Goal: Information Seeking & Learning: Find specific fact

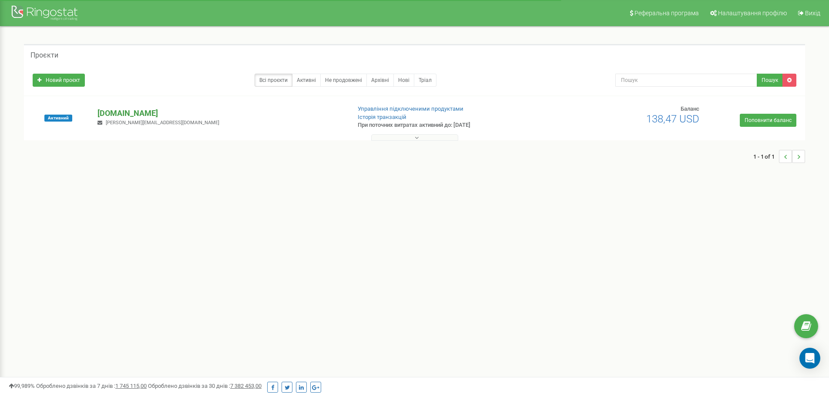
click at [143, 114] on p "[DOMAIN_NAME]" at bounding box center [221, 113] width 246 height 11
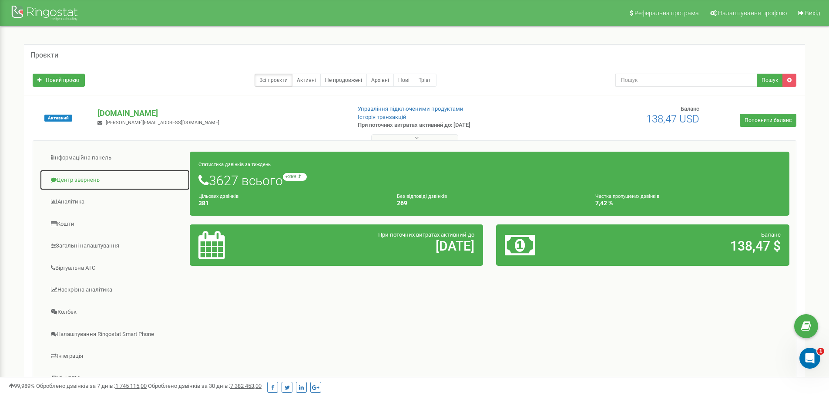
click at [68, 177] on link "Центр звернень" at bounding box center [115, 179] width 151 height 21
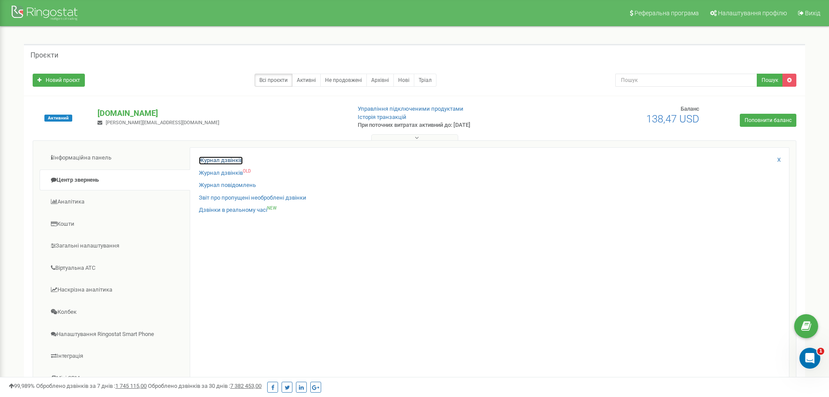
click at [232, 158] on link "Журнал дзвінків" at bounding box center [221, 160] width 44 height 8
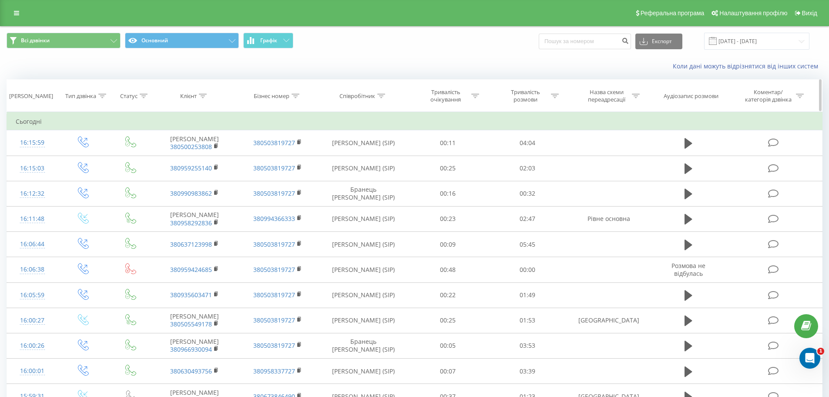
click at [385, 94] on icon at bounding box center [381, 96] width 8 height 4
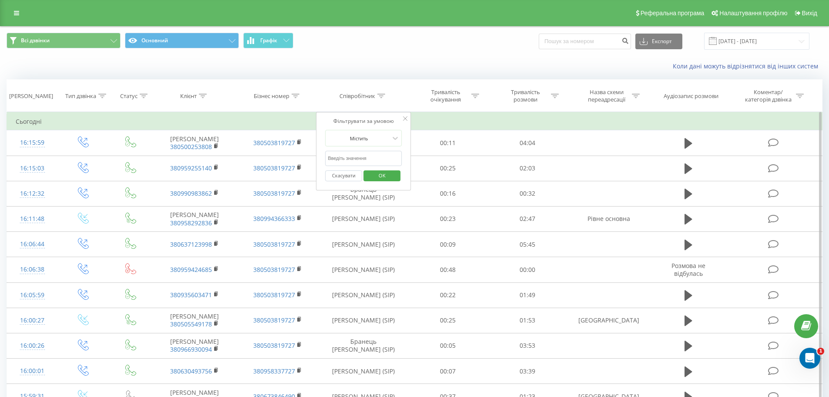
drag, startPoint x: 365, startPoint y: 158, endPoint x: 373, endPoint y: 148, distance: 13.1
click at [366, 155] on input "text" at bounding box center [363, 158] width 77 height 15
type input "майорова"
click button "OK" at bounding box center [382, 175] width 37 height 11
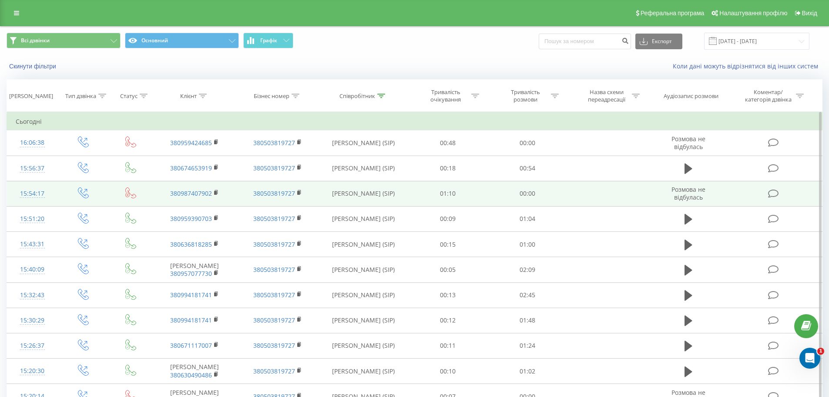
click at [364, 200] on td "Майорова Тетяна Петрівна (SIP)" at bounding box center [363, 193] width 89 height 25
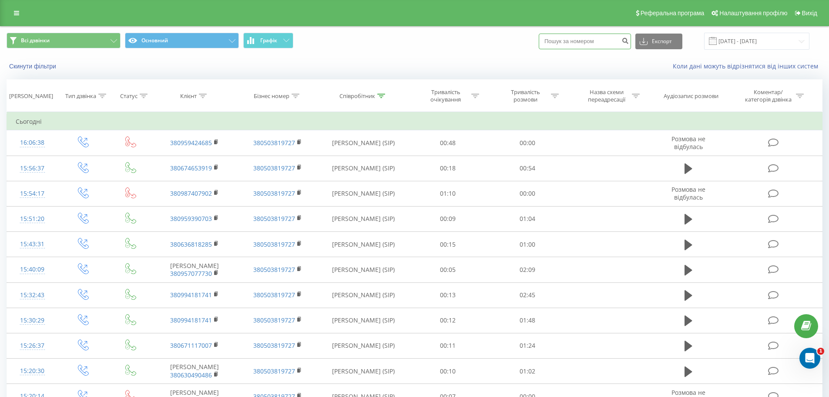
click at [589, 41] on input at bounding box center [585, 42] width 92 height 16
paste input "+380967656979"
click at [561, 40] on input "+380967656979" at bounding box center [585, 42] width 92 height 16
type input "80967656979"
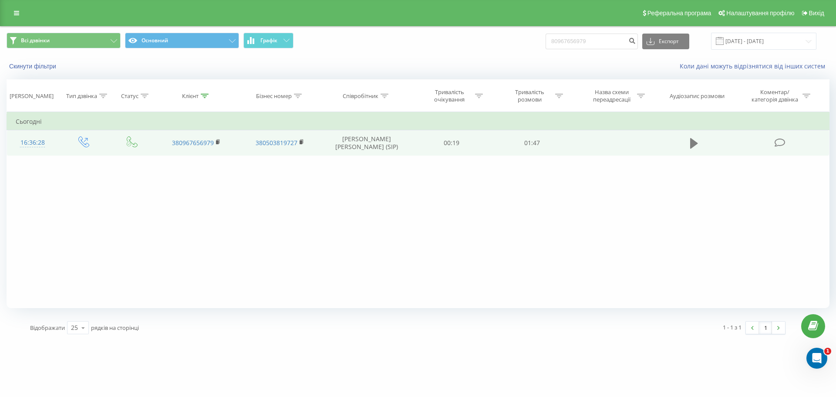
click at [690, 145] on icon at bounding box center [694, 143] width 8 height 12
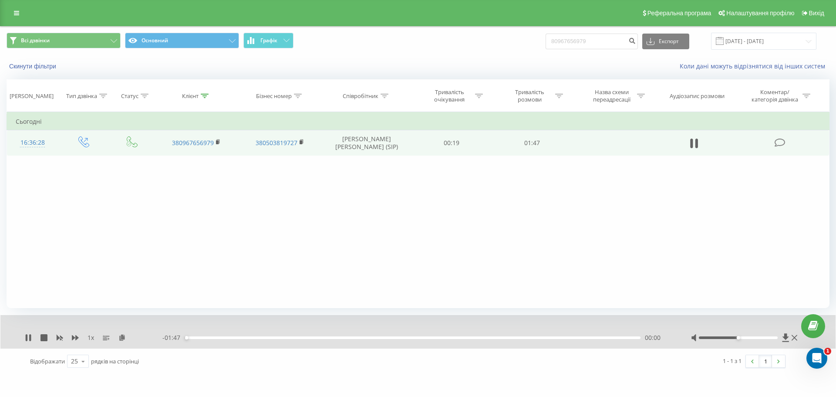
drag, startPoint x: 753, startPoint y: 336, endPoint x: 766, endPoint y: 339, distance: 13.4
click at [766, 339] on div at bounding box center [745, 337] width 108 height 9
click at [769, 339] on div at bounding box center [745, 337] width 108 height 9
click at [763, 339] on div at bounding box center [745, 337] width 108 height 9
drag, startPoint x: 741, startPoint y: 337, endPoint x: 807, endPoint y: 350, distance: 67.3
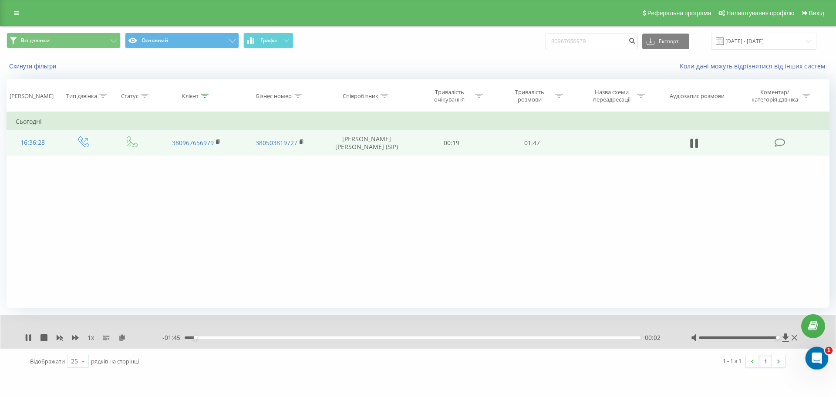
click at [795, 344] on div "1 x - 01:45 00:02 00:02" at bounding box center [417, 332] width 835 height 34
drag, startPoint x: 214, startPoint y: 337, endPoint x: 150, endPoint y: 337, distance: 63.6
click at [150, 337] on div "1 x - 01:47 00:00 00:00" at bounding box center [412, 337] width 775 height 9
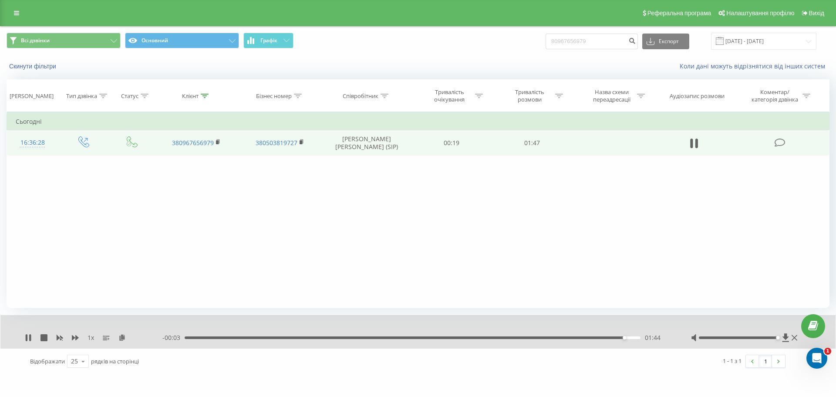
drag, startPoint x: 446, startPoint y: 385, endPoint x: 451, endPoint y: 384, distance: 5.9
click at [451, 384] on div "petrovka-horeca.c... 80967656979 Проекти petrovka-horeca.com.ua Дашборд Центр з…" at bounding box center [418, 198] width 836 height 397
click at [552, 335] on div "- 00:03 01:44 01:44" at bounding box center [415, 337] width 507 height 9
click at [555, 338] on div "01:45" at bounding box center [413, 337] width 456 height 3
click at [390, 95] on div "Співробітник" at bounding box center [367, 95] width 90 height 7
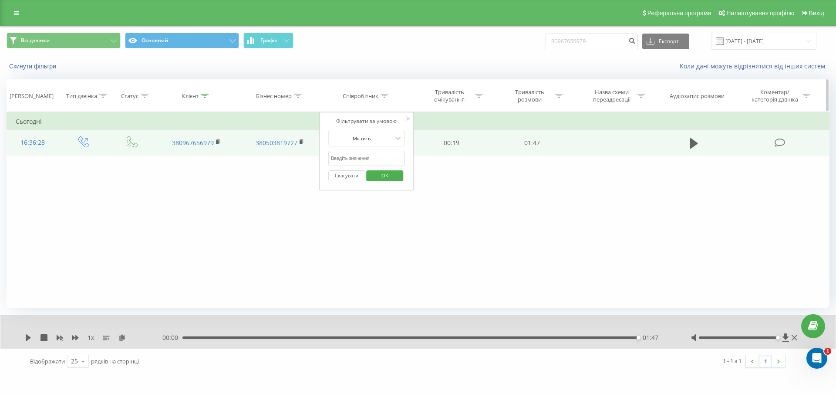
click at [385, 95] on icon at bounding box center [385, 96] width 8 height 4
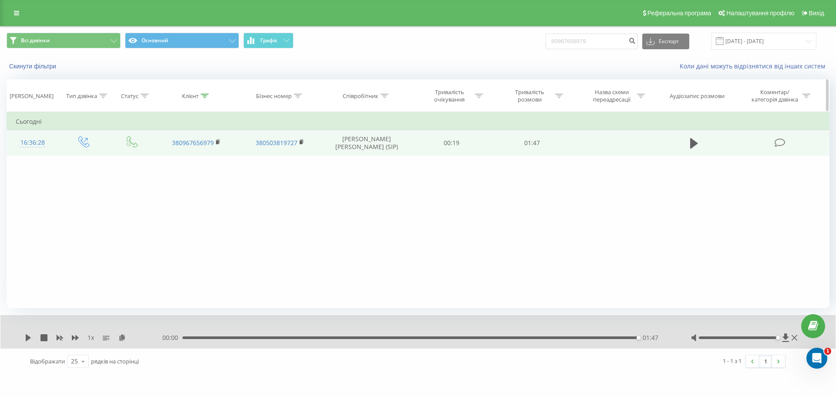
click at [385, 95] on icon at bounding box center [385, 96] width 8 height 4
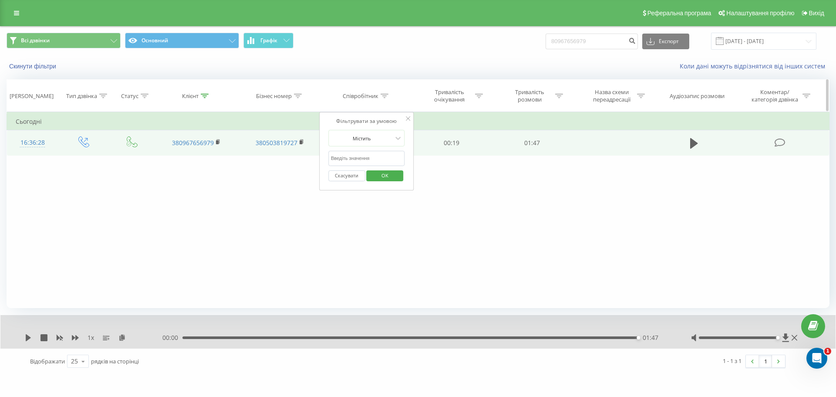
drag, startPoint x: 385, startPoint y: 95, endPoint x: 398, endPoint y: 92, distance: 13.4
click at [386, 95] on icon at bounding box center [385, 96] width 8 height 4
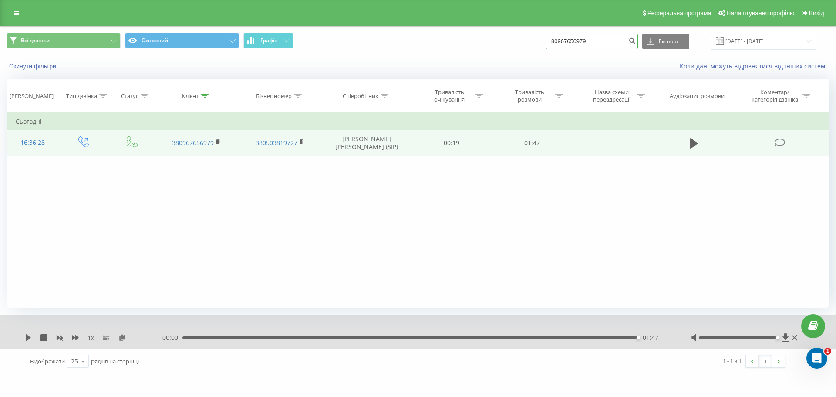
click at [603, 44] on input "80967656979" at bounding box center [592, 42] width 92 height 16
drag, startPoint x: 603, startPoint y: 44, endPoint x: 519, endPoint y: 44, distance: 84.0
click at [519, 44] on div "Всі дзвінки Основний Графік 80967656979 Експорт .csv .xls .xlsx 22.06.2025 - 22…" at bounding box center [418, 41] width 823 height 17
click at [476, 357] on div "1 - 1 з 1 1" at bounding box center [600, 360] width 384 height 25
click at [45, 69] on button "Скинути фільтри" at bounding box center [34, 66] width 54 height 8
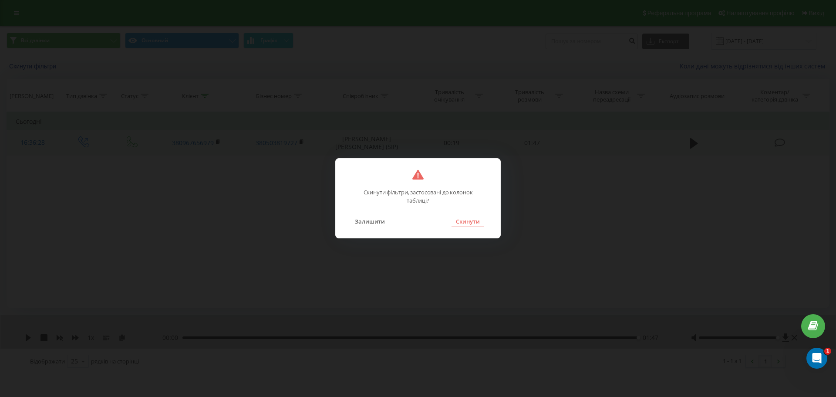
click at [479, 218] on button "Скинути" at bounding box center [467, 221] width 33 height 11
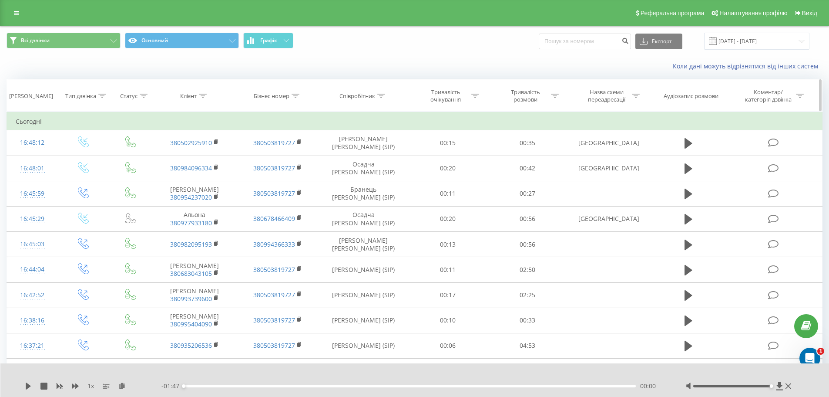
drag, startPoint x: 291, startPoint y: 97, endPoint x: 297, endPoint y: 96, distance: 6.1
click at [291, 97] on div "Бізнес номер" at bounding box center [277, 95] width 46 height 7
click at [380, 95] on icon at bounding box center [381, 96] width 8 height 4
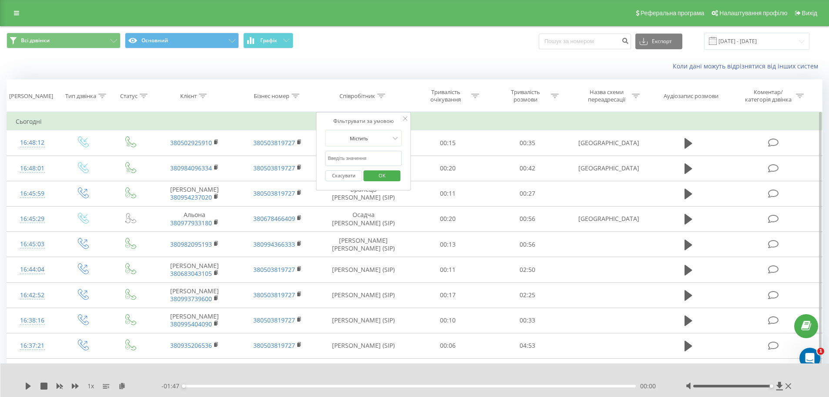
click at [361, 162] on input "text" at bounding box center [363, 158] width 77 height 15
type input "майорова"
click button "OK" at bounding box center [382, 175] width 37 height 11
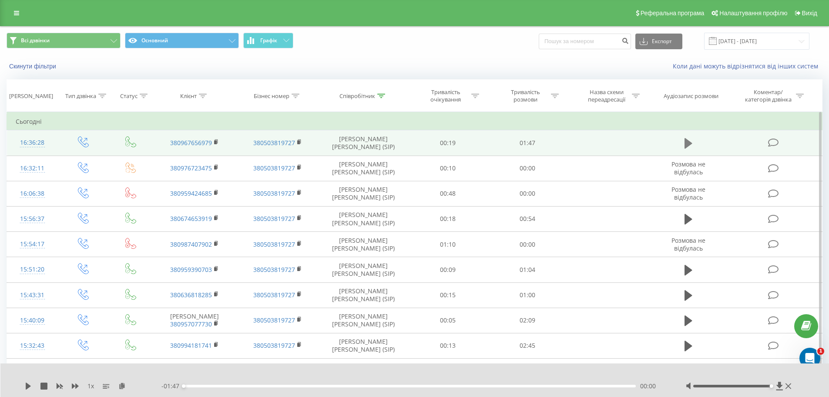
click at [688, 137] on button at bounding box center [688, 143] width 13 height 13
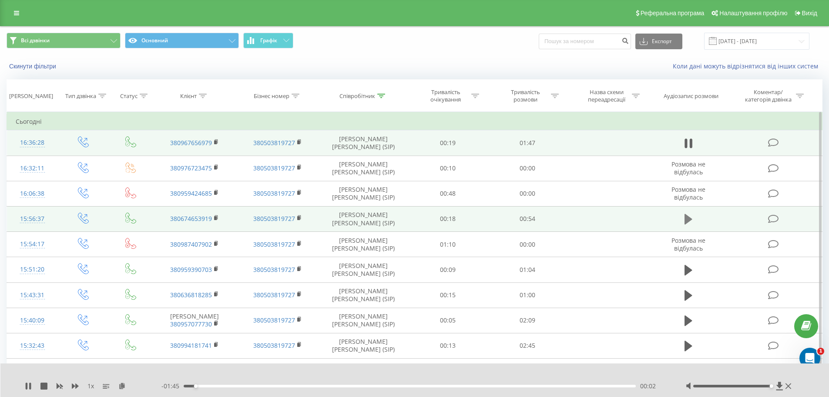
click at [690, 217] on icon at bounding box center [689, 219] width 8 height 12
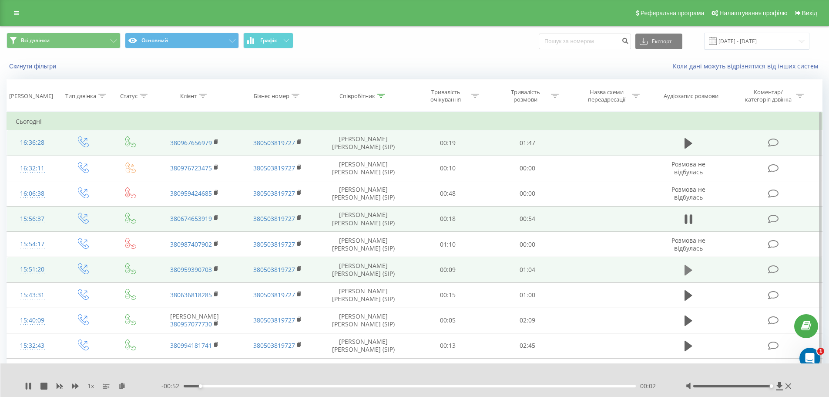
click at [689, 268] on icon at bounding box center [689, 270] width 8 height 10
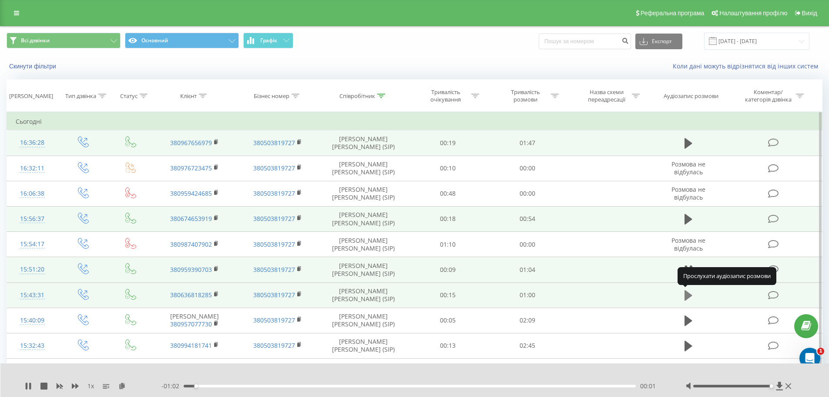
click at [688, 291] on icon at bounding box center [689, 295] width 8 height 12
click at [214, 269] on icon at bounding box center [216, 269] width 5 height 6
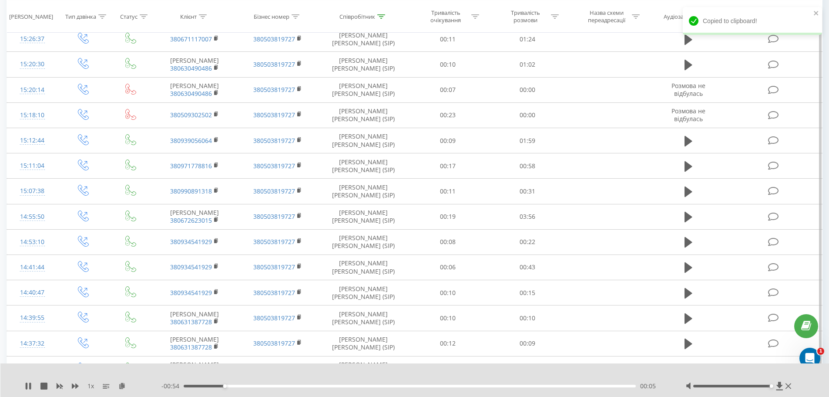
scroll to position [392, 0]
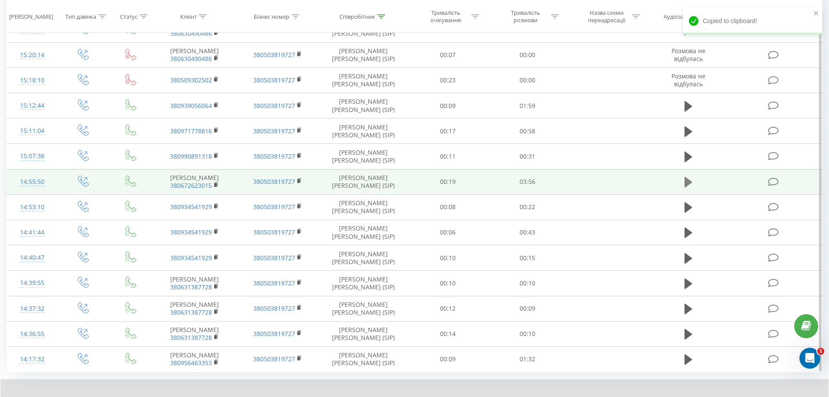
click at [685, 180] on icon at bounding box center [689, 182] width 8 height 10
click at [215, 182] on icon at bounding box center [216, 184] width 3 height 4
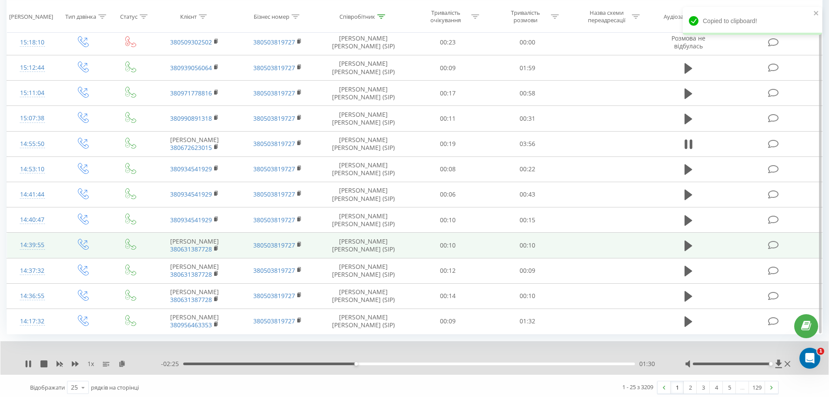
scroll to position [433, 0]
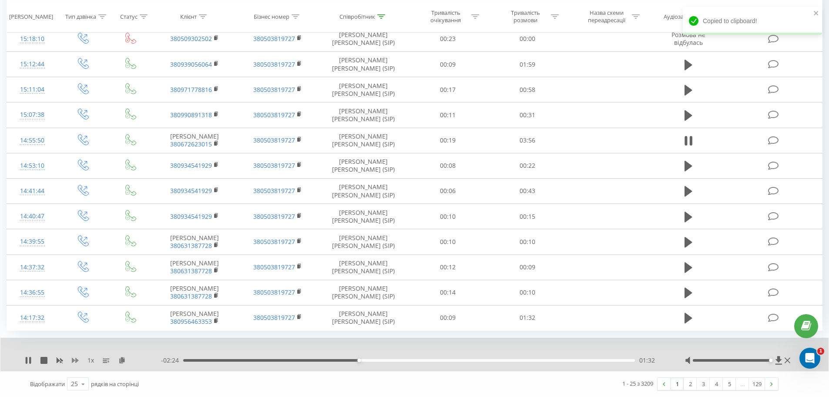
click at [75, 360] on icon at bounding box center [75, 360] width 7 height 7
click at [75, 359] on icon at bounding box center [75, 360] width 7 height 7
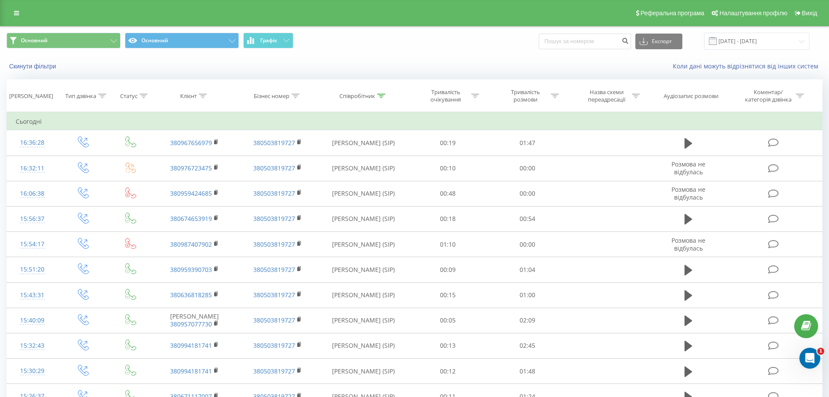
click at [717, 42] on span at bounding box center [713, 41] width 8 height 8
click at [744, 40] on input "[DATE] - [DATE]" at bounding box center [756, 41] width 105 height 17
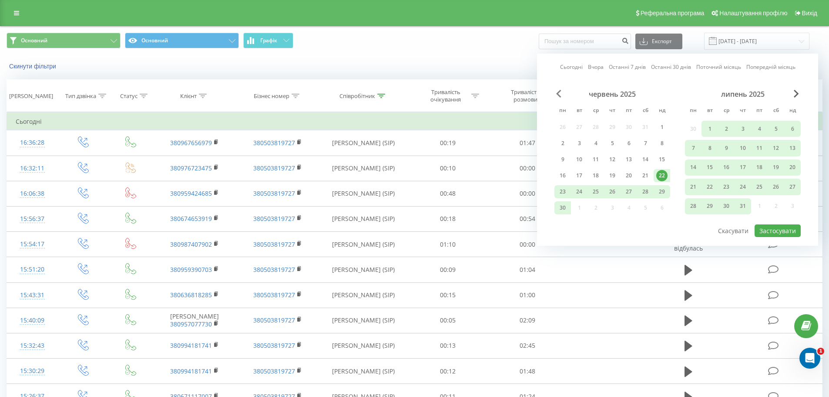
click at [559, 92] on span "Previous Month" at bounding box center [558, 94] width 5 height 8
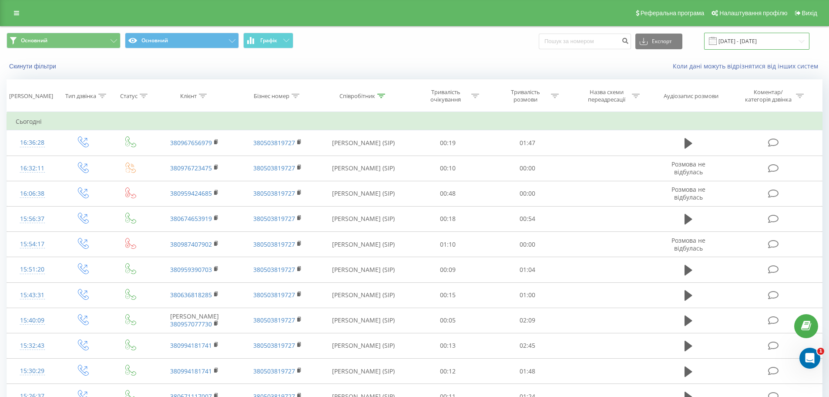
drag, startPoint x: 749, startPoint y: 45, endPoint x: 753, endPoint y: 38, distance: 7.6
click at [751, 44] on input "[DATE] - [DATE]" at bounding box center [756, 41] width 105 height 17
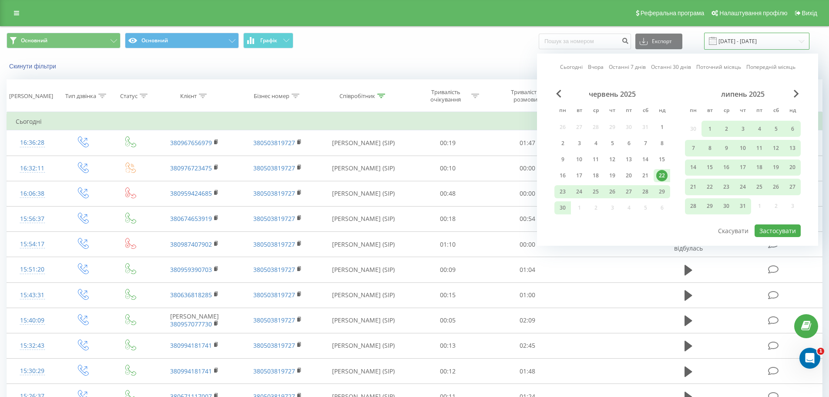
click at [754, 39] on input "[DATE] - [DATE]" at bounding box center [756, 41] width 105 height 17
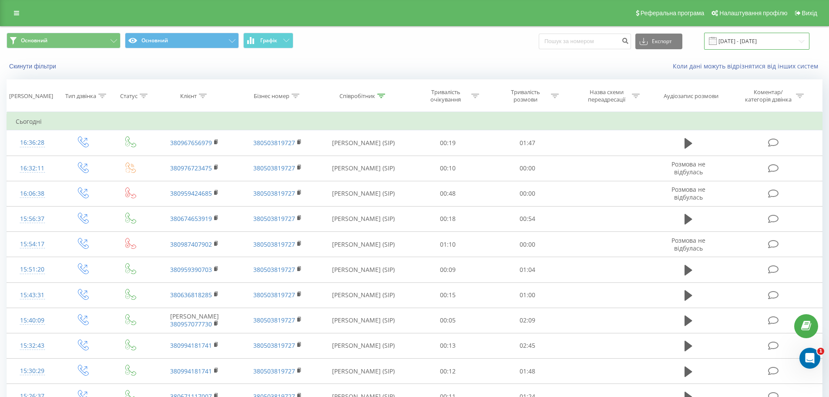
click at [754, 40] on input "[DATE] - [DATE]" at bounding box center [756, 41] width 105 height 17
drag, startPoint x: 754, startPoint y: 40, endPoint x: 748, endPoint y: 40, distance: 6.1
click at [748, 40] on input "[DATE] - [DATE]" at bounding box center [756, 41] width 105 height 17
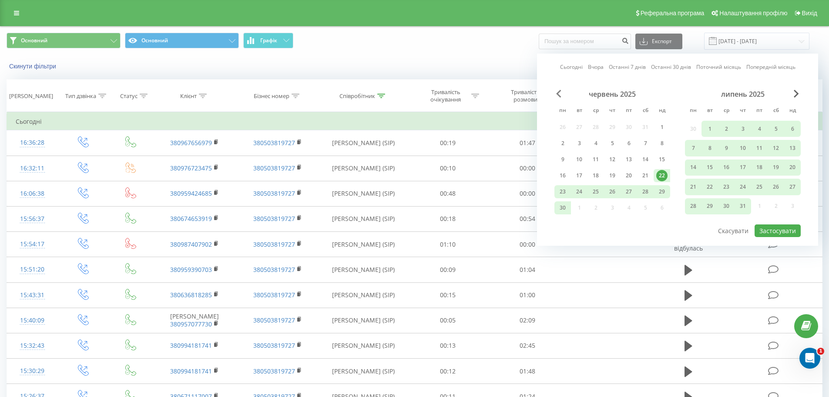
click at [559, 94] on span "Previous Month" at bounding box center [558, 94] width 5 height 8
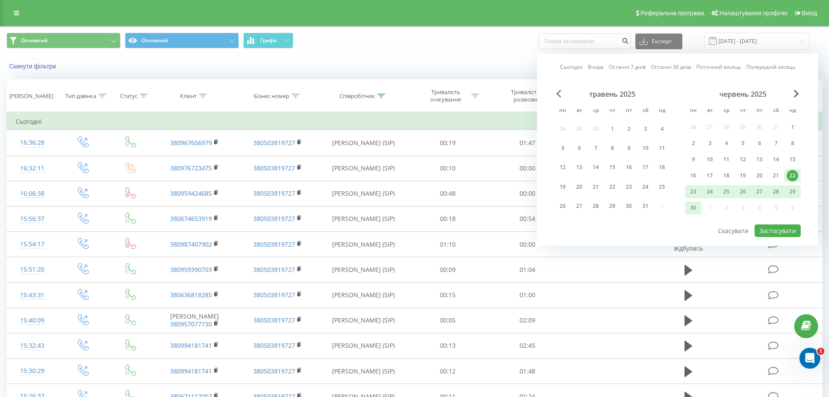
click at [559, 94] on span "Previous Month" at bounding box center [558, 94] width 5 height 8
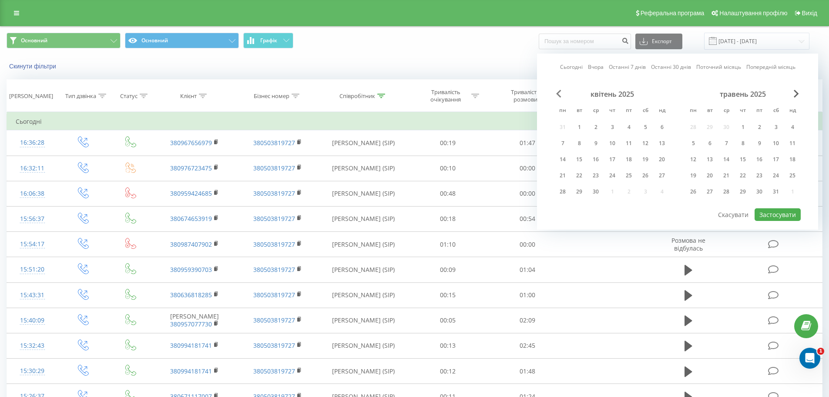
click at [559, 94] on span "Previous Month" at bounding box center [558, 94] width 5 height 8
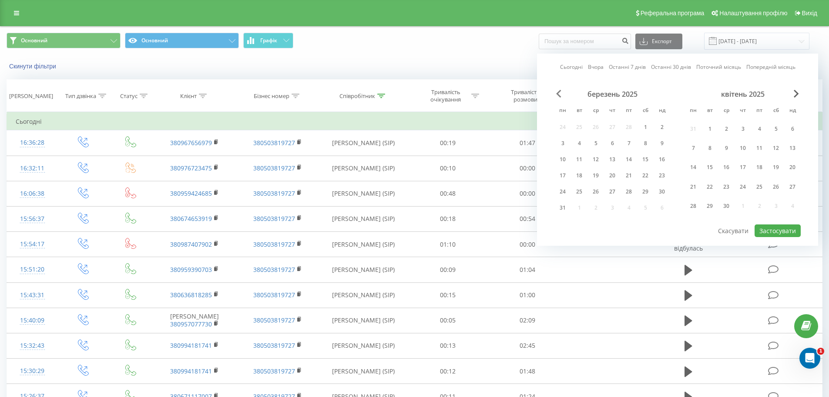
click at [559, 94] on span "Previous Month" at bounding box center [558, 94] width 5 height 8
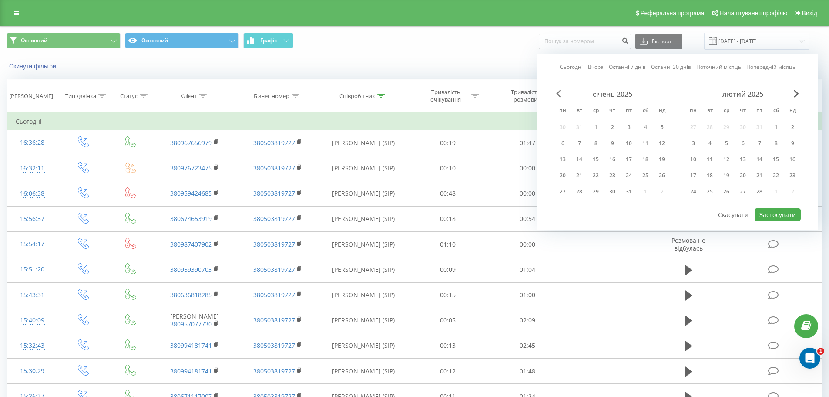
click at [559, 94] on span "Previous Month" at bounding box center [558, 94] width 5 height 8
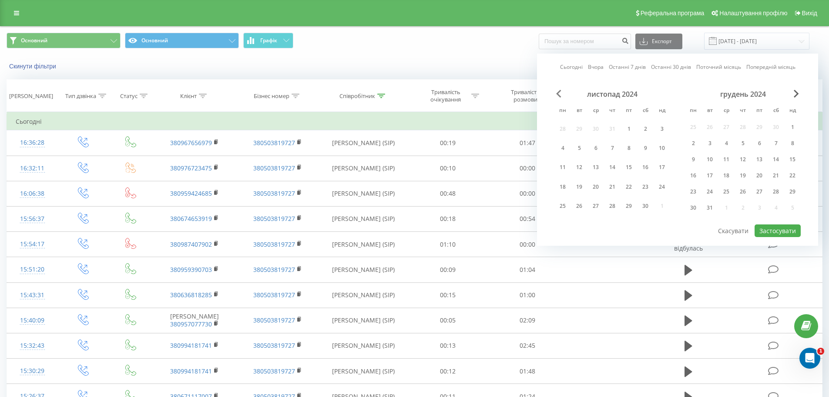
click at [559, 94] on span "Previous Month" at bounding box center [558, 94] width 5 height 8
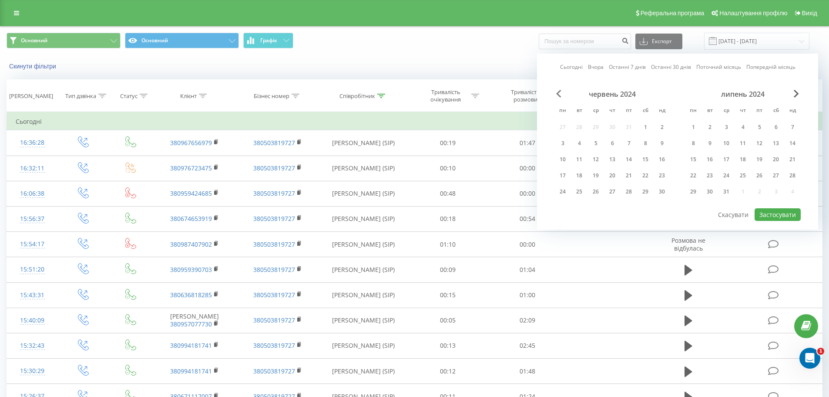
click at [559, 94] on span "Previous Month" at bounding box center [558, 94] width 5 height 8
click at [795, 96] on span "Next Month" at bounding box center [796, 94] width 5 height 8
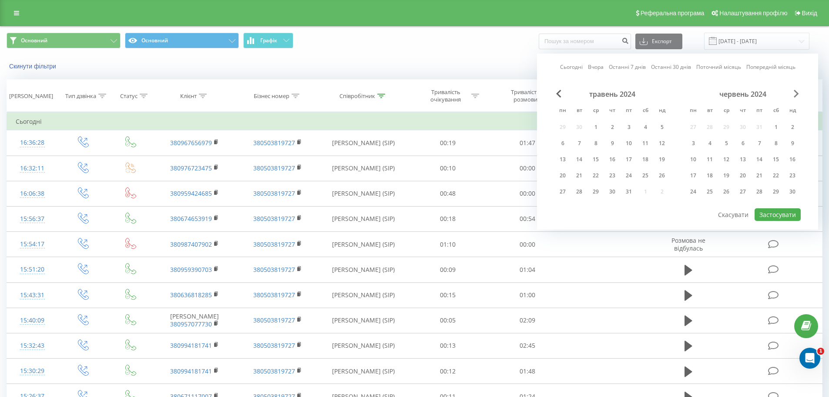
click at [795, 96] on span "Next Month" at bounding box center [796, 94] width 5 height 8
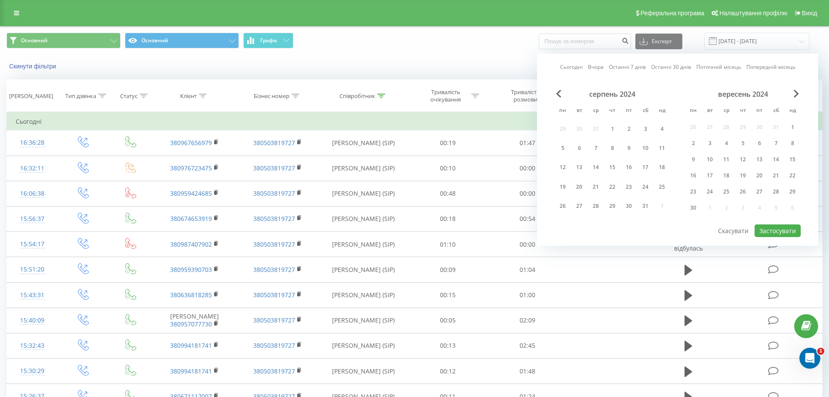
click at [562, 94] on div "серпень 2024" at bounding box center [613, 94] width 116 height 9
click at [614, 128] on div "1" at bounding box center [612, 128] width 11 height 11
click at [695, 209] on div "30" at bounding box center [693, 207] width 11 height 11
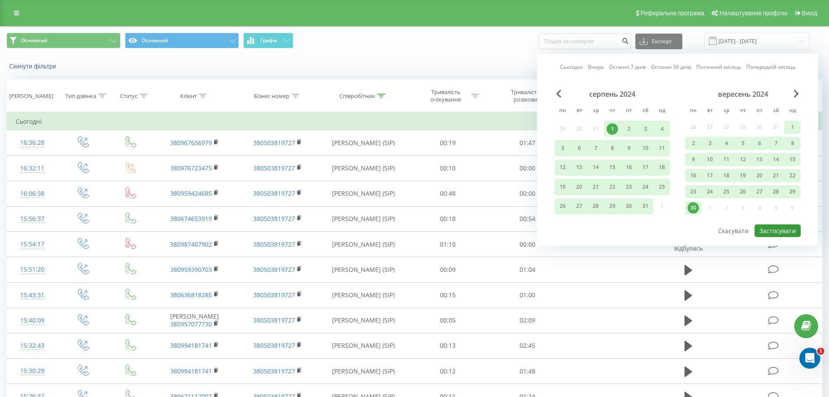
click at [782, 230] on button "Застосувати" at bounding box center [778, 230] width 46 height 13
type input "01.08.2024 - 30.09.2024"
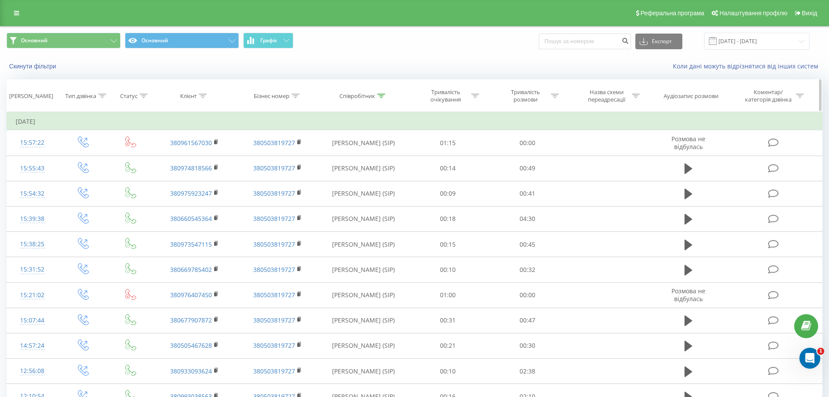
click at [384, 94] on icon at bounding box center [381, 96] width 8 height 4
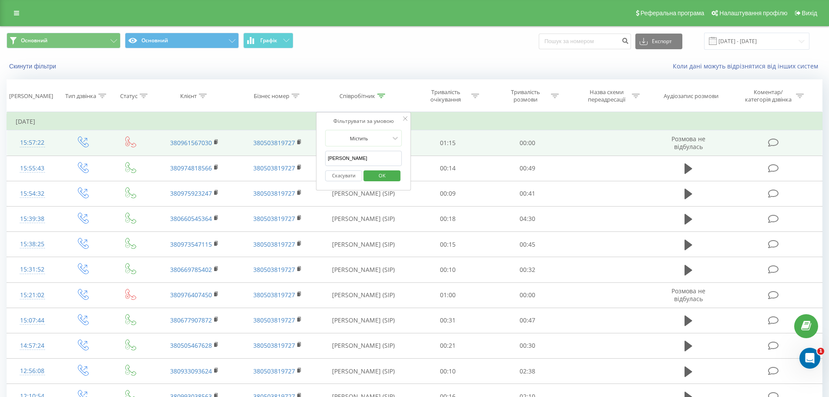
drag, startPoint x: 349, startPoint y: 158, endPoint x: 287, endPoint y: 148, distance: 62.8
click button "OK" at bounding box center [382, 175] width 37 height 11
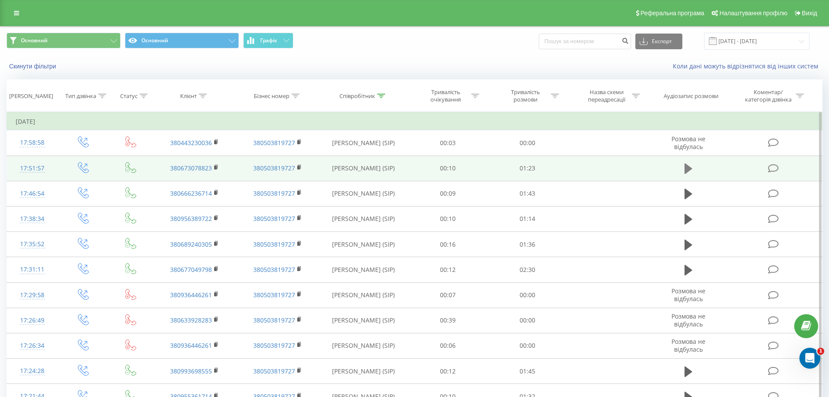
drag, startPoint x: 680, startPoint y: 169, endPoint x: 689, endPoint y: 168, distance: 9.2
click at [684, 169] on td at bounding box center [688, 167] width 77 height 25
click at [690, 168] on icon at bounding box center [689, 168] width 8 height 10
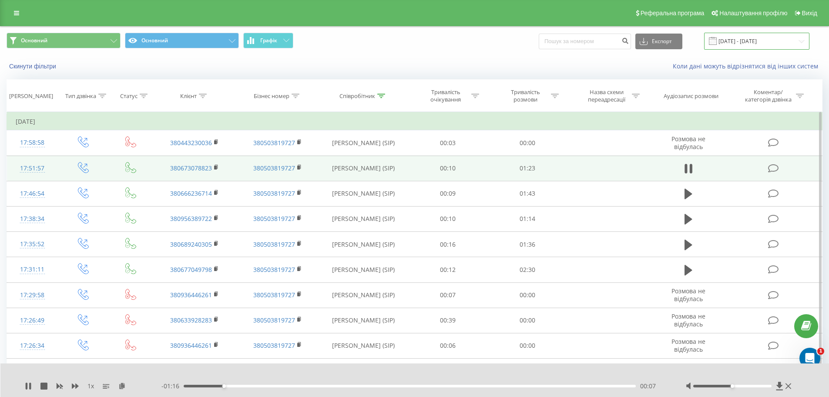
click at [728, 40] on input "01.08.2024 - 30.09.2024" at bounding box center [756, 41] width 105 height 17
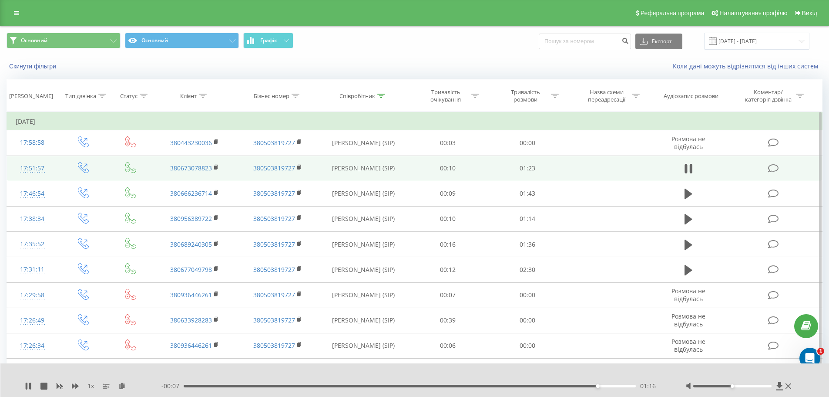
click at [396, 69] on div "Коли дані можуть відрізнятися вiд інших систем" at bounding box center [570, 66] width 518 height 9
click at [379, 95] on icon at bounding box center [381, 96] width 8 height 4
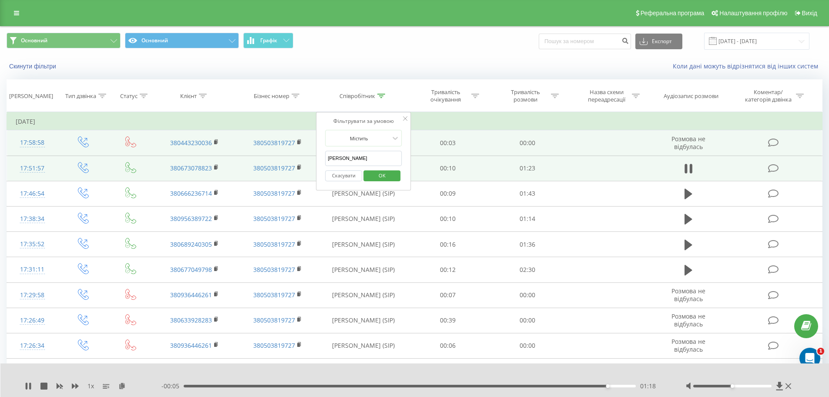
drag, startPoint x: 345, startPoint y: 156, endPoint x: 251, endPoint y: 138, distance: 95.5
type input "маруженко"
click button "OK" at bounding box center [382, 175] width 37 height 11
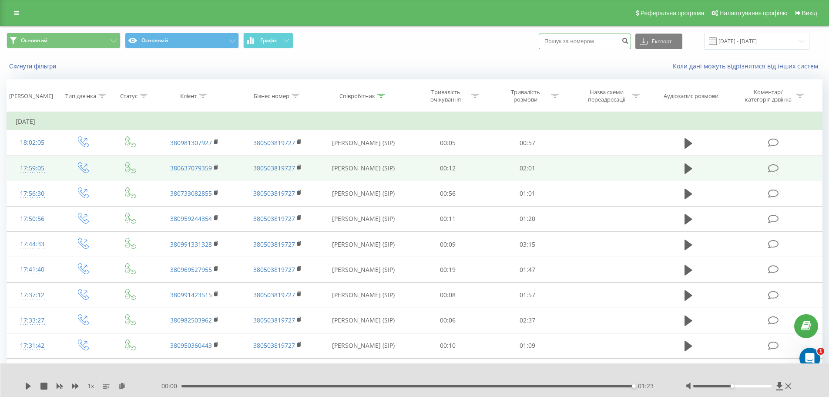
click at [585, 45] on input at bounding box center [585, 42] width 92 height 16
paste input "+380965080430"
type input "+380965080430"
drag, startPoint x: 560, startPoint y: 40, endPoint x: 550, endPoint y: 41, distance: 10.6
click at [550, 41] on input "+380965080430" at bounding box center [585, 42] width 92 height 16
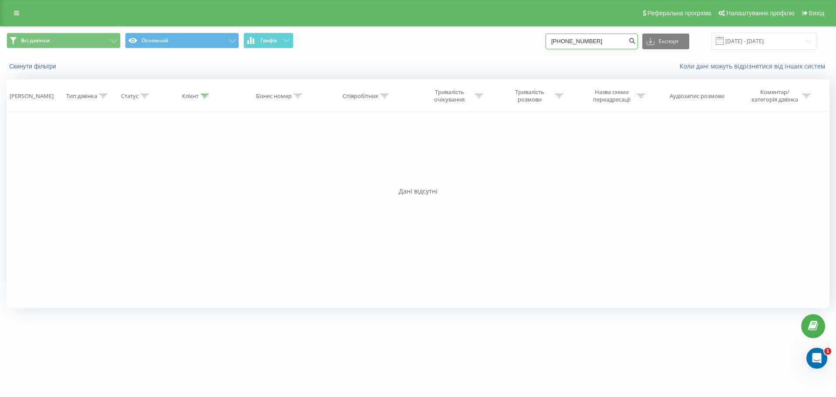
drag, startPoint x: 570, startPoint y: 43, endPoint x: 549, endPoint y: 43, distance: 20.5
click at [549, 43] on div "Всі дзвінки Основний Графік [PHONE_NUMBER] Експорт .csv .xls .xlsx [DATE] - [DA…" at bounding box center [418, 41] width 823 height 17
type input "0965080430"
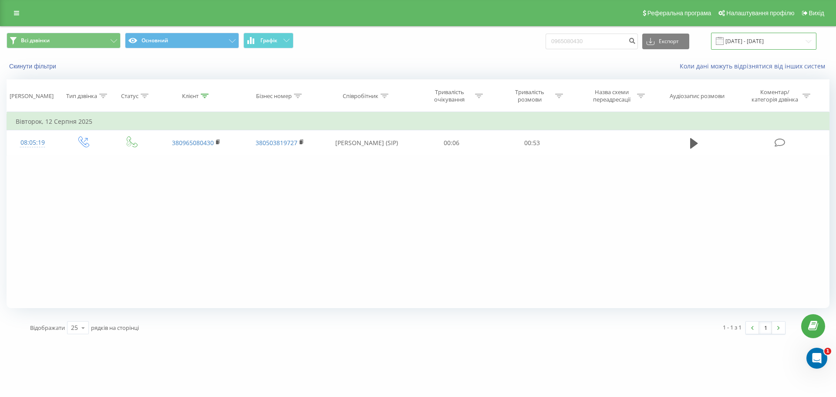
click at [741, 41] on input "[DATE] - [DATE]" at bounding box center [763, 41] width 105 height 17
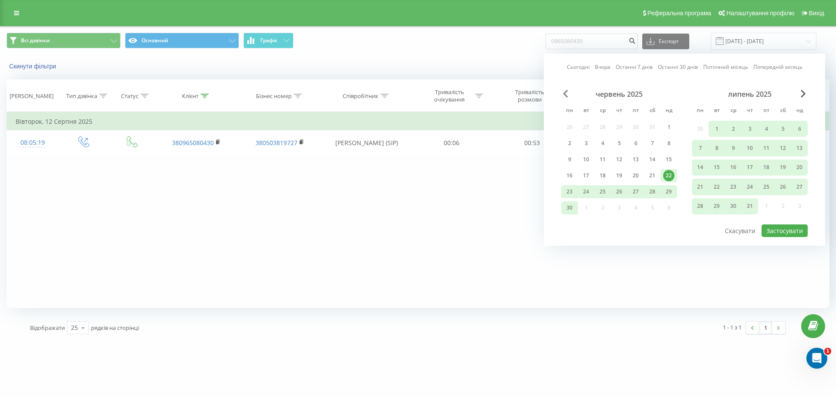
click at [565, 95] on span "Previous Month" at bounding box center [565, 94] width 5 height 8
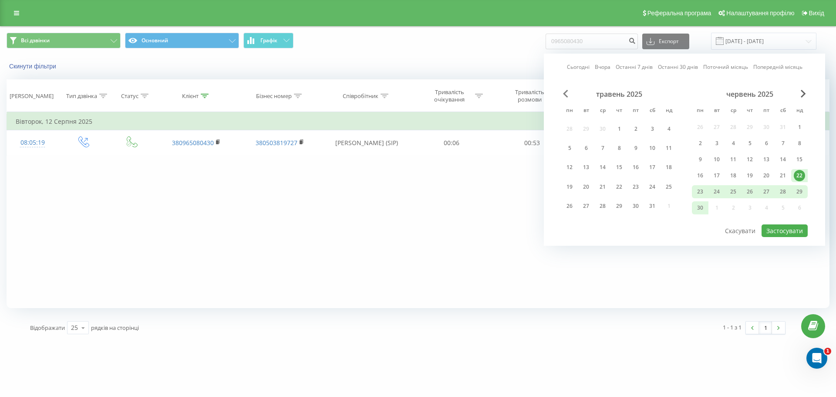
click at [565, 95] on span "Previous Month" at bounding box center [565, 94] width 5 height 8
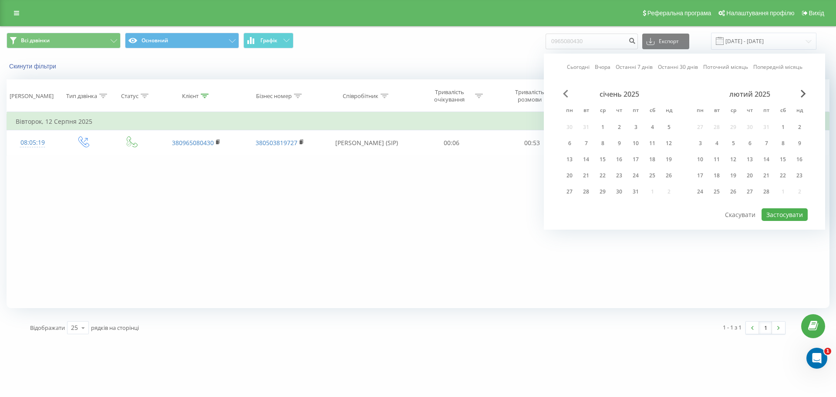
click at [565, 95] on span "Previous Month" at bounding box center [565, 94] width 5 height 8
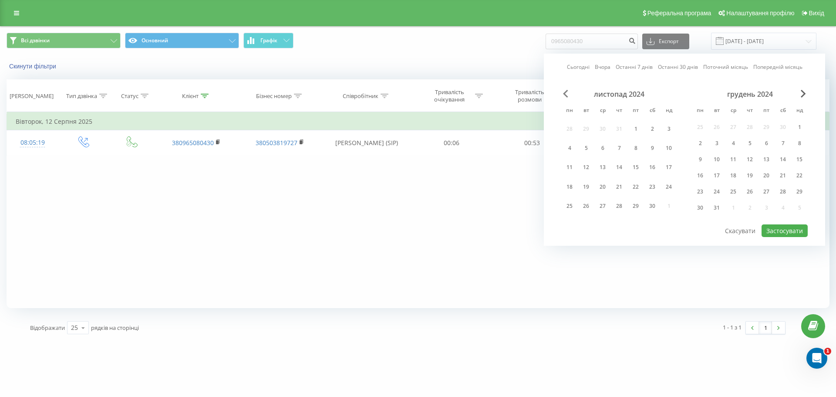
click at [565, 95] on span "Previous Month" at bounding box center [565, 94] width 5 height 8
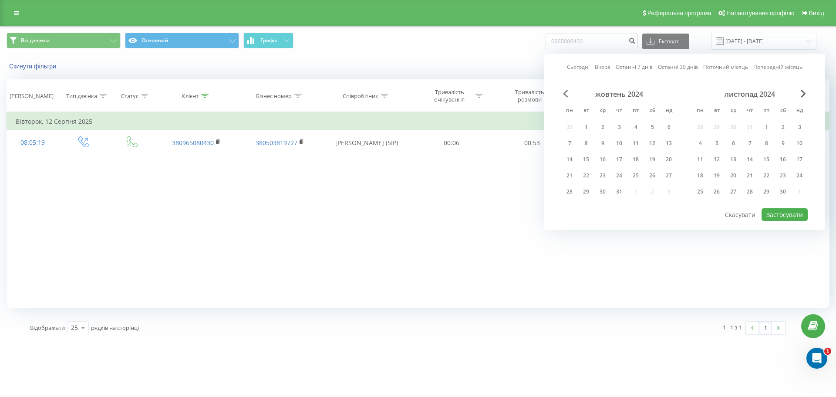
click at [565, 95] on span "Previous Month" at bounding box center [565, 94] width 5 height 8
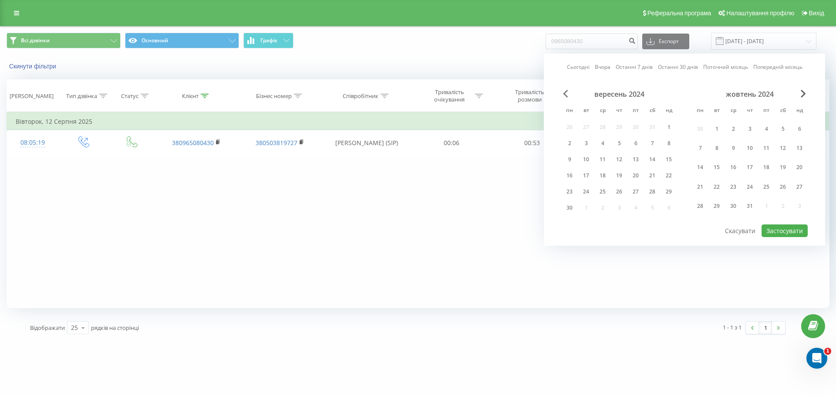
click at [565, 95] on span "Previous Month" at bounding box center [565, 94] width 5 height 8
click at [568, 95] on span "Previous Month" at bounding box center [565, 94] width 5 height 8
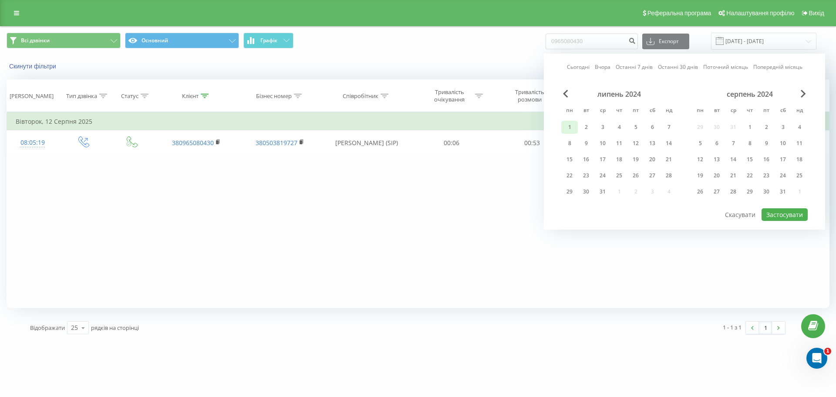
click at [572, 125] on div "1" at bounding box center [569, 126] width 11 height 11
click at [799, 94] on div "серпень 2024" at bounding box center [750, 94] width 116 height 9
click at [797, 94] on div "серпень 2024" at bounding box center [750, 94] width 116 height 9
click at [804, 92] on span "Next Month" at bounding box center [803, 94] width 5 height 8
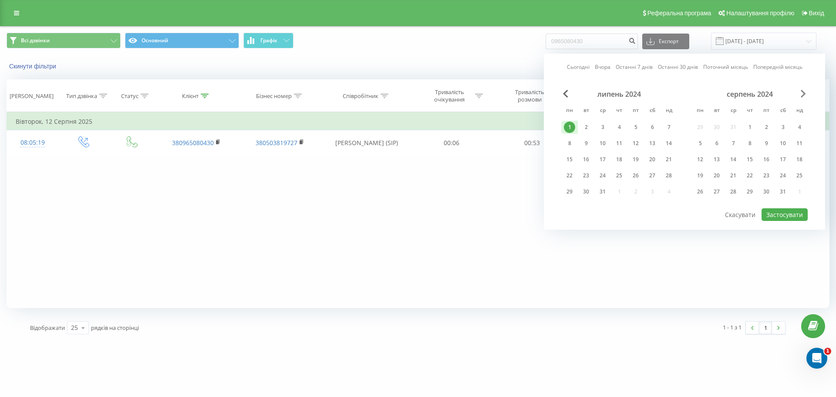
click at [804, 92] on span "Next Month" at bounding box center [803, 94] width 5 height 8
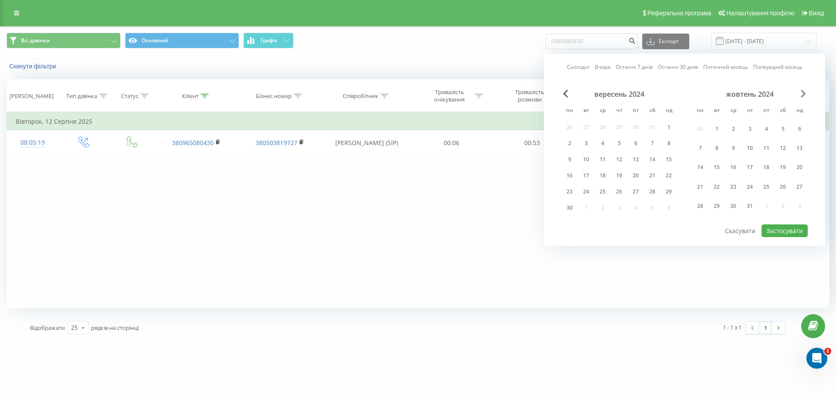
click at [805, 91] on span "Next Month" at bounding box center [803, 94] width 5 height 8
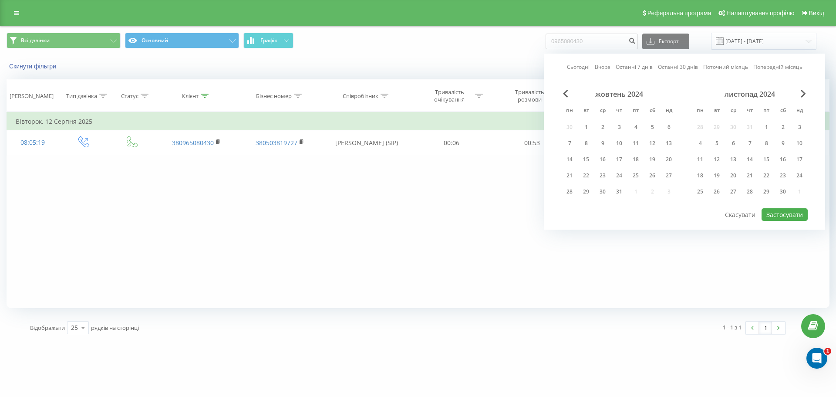
drag, startPoint x: 789, startPoint y: 193, endPoint x: 788, endPoint y: 202, distance: 8.8
click at [789, 193] on div "30" at bounding box center [783, 191] width 17 height 13
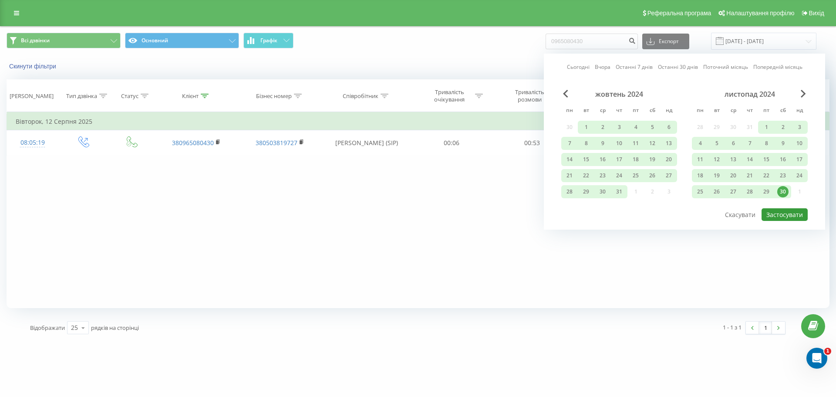
click at [786, 213] on button "Застосувати" at bounding box center [784, 214] width 46 height 13
type input "01.07.2024 - 30.11.2024"
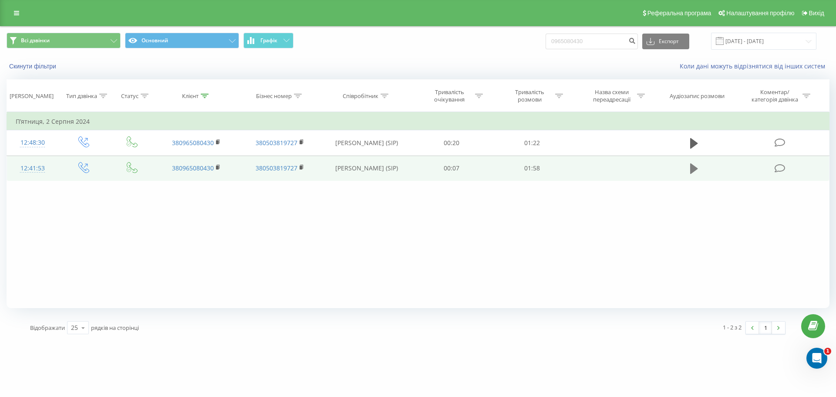
click at [691, 165] on icon at bounding box center [694, 168] width 8 height 10
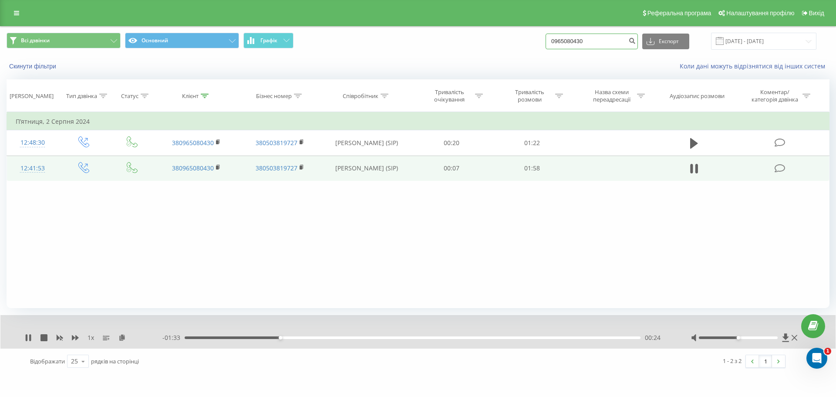
drag, startPoint x: 609, startPoint y: 41, endPoint x: 486, endPoint y: 34, distance: 123.0
click at [486, 34] on div "Всі дзвінки Основний Графік 0965080430 Експорт .csv .xls .xlsx 01.07.2024 - 30.…" at bounding box center [418, 41] width 823 height 17
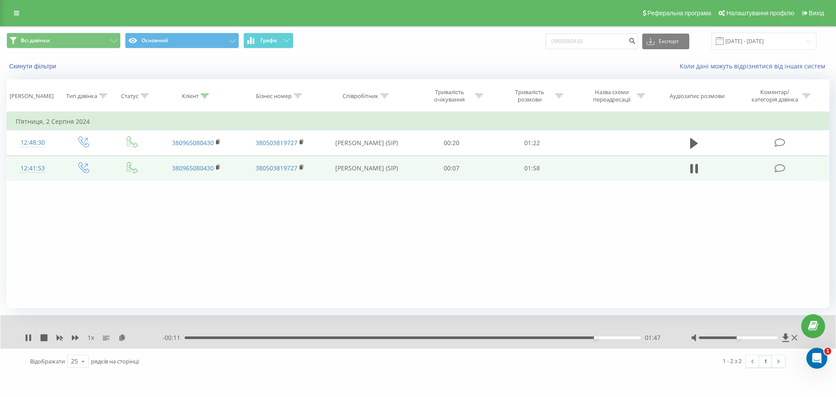
drag, startPoint x: 705, startPoint y: 48, endPoint x: 704, endPoint y: 55, distance: 6.7
click at [706, 49] on div "01.07.2024 - 30.11.2024" at bounding box center [752, 41] width 127 height 17
drag, startPoint x: 489, startPoint y: 47, endPoint x: 438, endPoint y: 46, distance: 50.5
click at [436, 47] on div "Всі дзвінки Основний Графік 0965080430 Експорт .csv .xls .xlsx 01.07.2024 - 30.…" at bounding box center [418, 41] width 823 height 17
paste input "+380672350411"
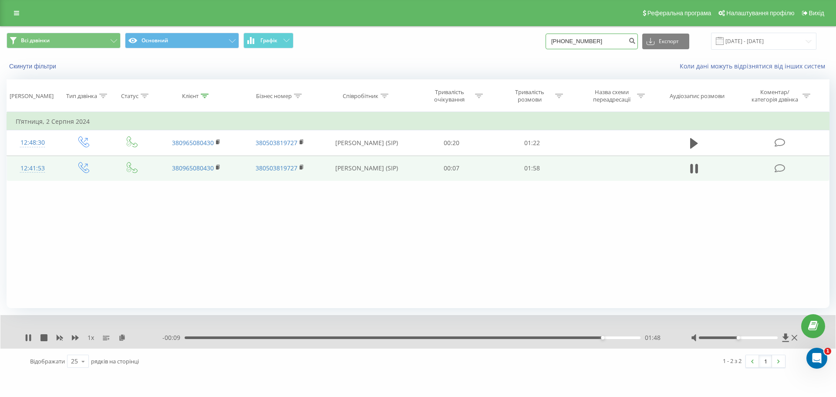
drag, startPoint x: 569, startPoint y: 41, endPoint x: 518, endPoint y: 45, distance: 51.6
click at [518, 45] on div "Всі дзвінки Основний Графік +380672350411 Експорт .csv .xls .xlsx 01.07.2024 - …" at bounding box center [418, 41] width 823 height 17
type input "0672350411"
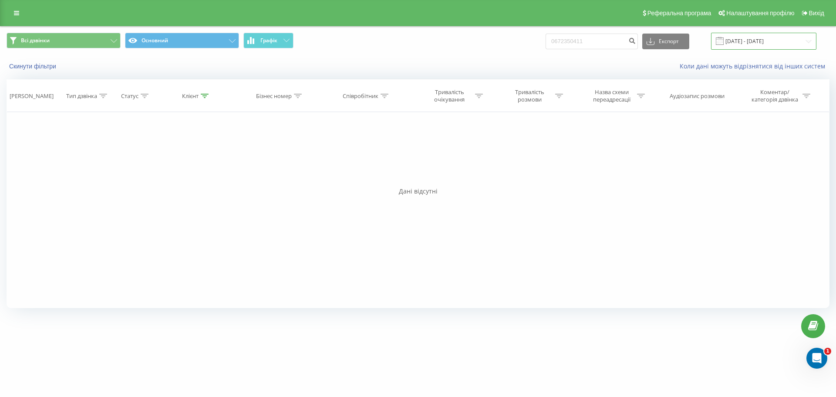
click at [734, 42] on input "[DATE] - [DATE]" at bounding box center [763, 41] width 105 height 17
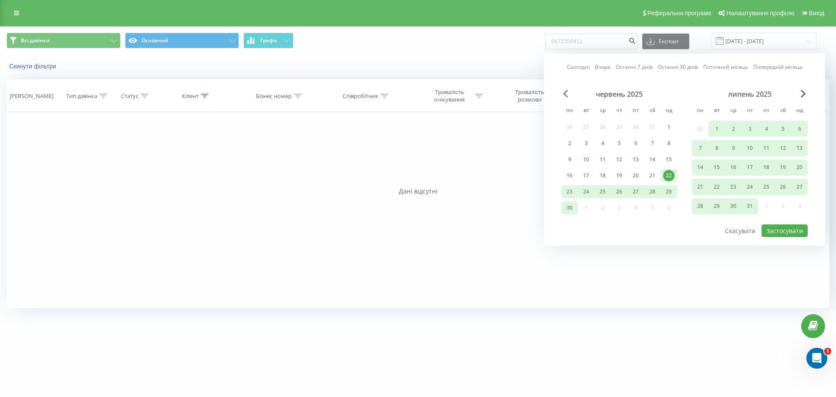
click at [566, 92] on span "Previous Month" at bounding box center [565, 94] width 5 height 8
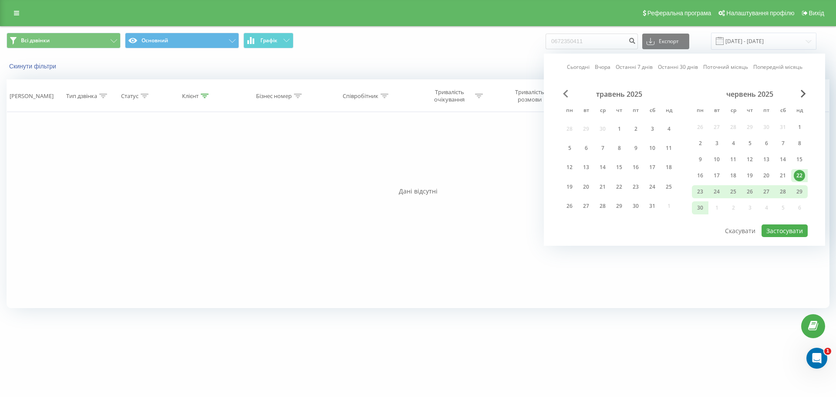
click at [566, 92] on span "Previous Month" at bounding box center [565, 94] width 5 height 8
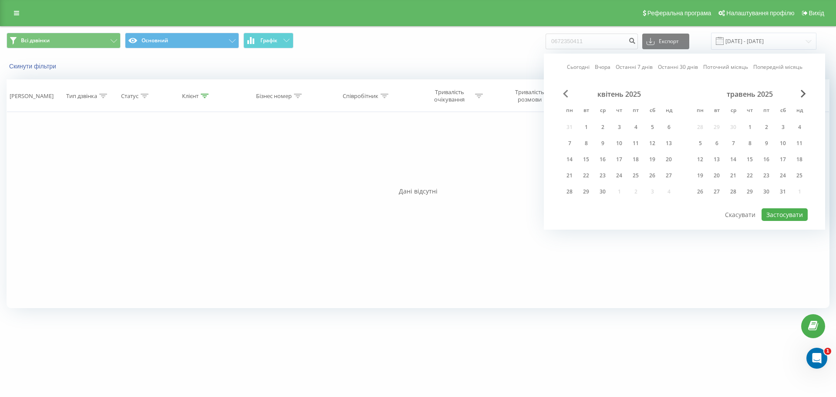
click at [566, 91] on span "Previous Month" at bounding box center [565, 94] width 5 height 8
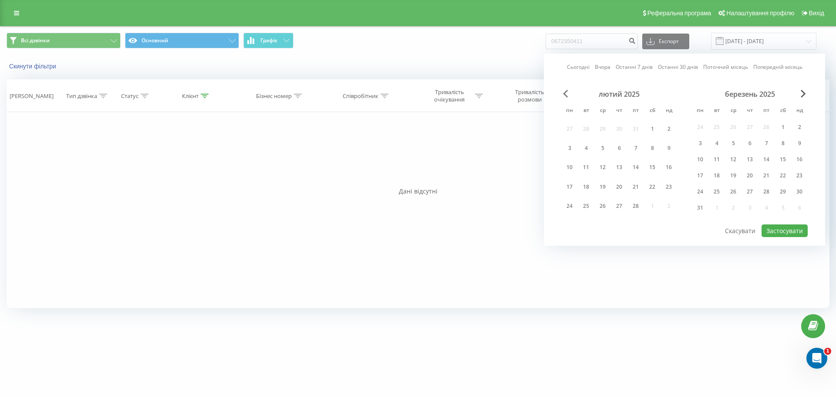
click at [566, 91] on span "Previous Month" at bounding box center [565, 94] width 5 height 8
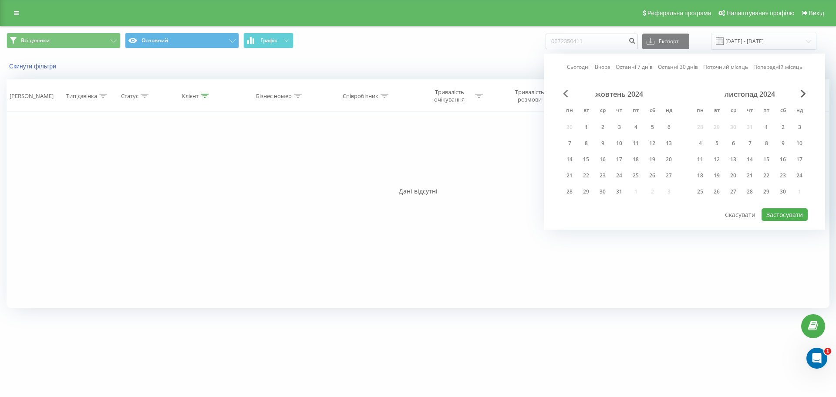
click at [566, 91] on span "Previous Month" at bounding box center [565, 94] width 5 height 8
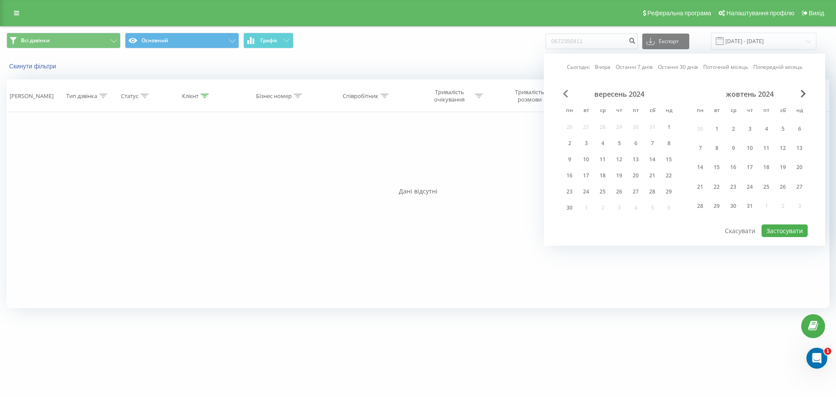
click at [566, 91] on span "Previous Month" at bounding box center [565, 94] width 5 height 8
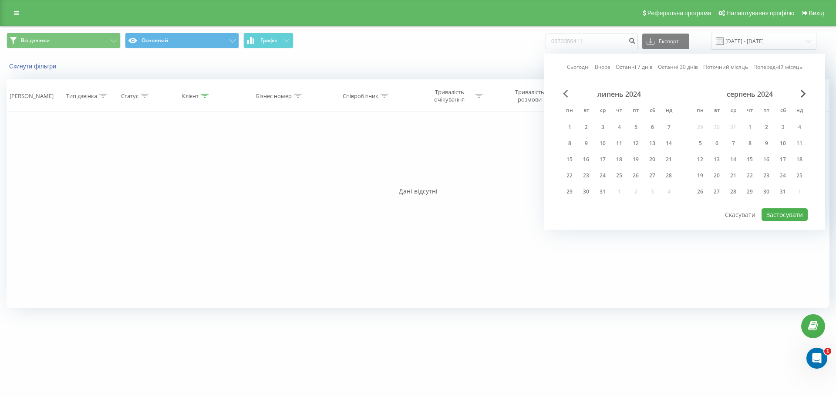
click at [566, 91] on span "Previous Month" at bounding box center [565, 94] width 5 height 8
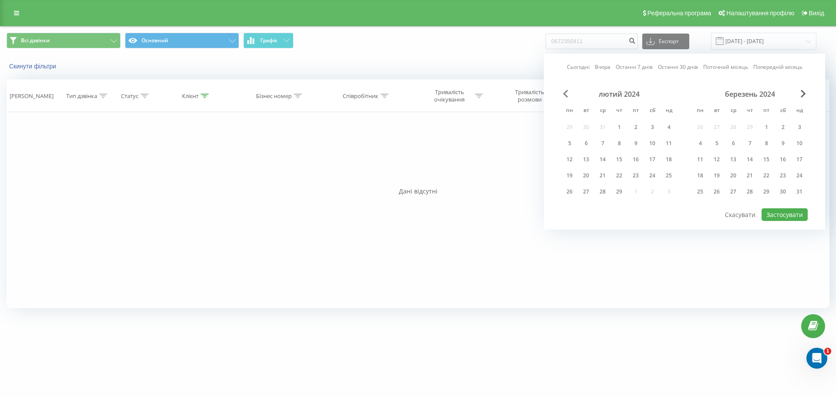
click at [566, 91] on span "Previous Month" at bounding box center [565, 94] width 5 height 8
click at [570, 128] on div "1" at bounding box center [569, 126] width 11 height 11
click at [800, 94] on div "[DATE] пн вт ср чт пт сб нд 1 2 3 4 5 6 7 8 9 10 11 12 13 14 15 16 17 18 19 20 …" at bounding box center [684, 149] width 246 height 118
click at [799, 95] on div "лютий 2024" at bounding box center [750, 94] width 116 height 9
click at [798, 95] on div "лютий 2024" at bounding box center [750, 94] width 116 height 9
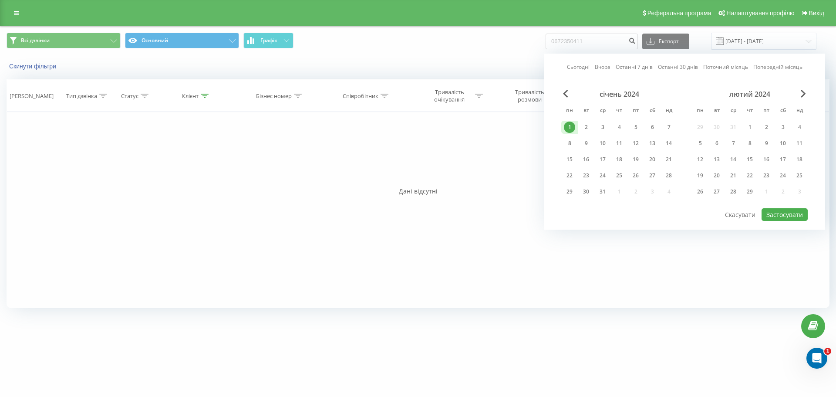
click at [798, 95] on div "лютий 2024" at bounding box center [750, 94] width 116 height 9
click at [801, 91] on span "Next Month" at bounding box center [803, 94] width 5 height 8
click at [802, 91] on span "Next Month" at bounding box center [803, 94] width 5 height 8
drag, startPoint x: 792, startPoint y: 116, endPoint x: 795, endPoint y: 121, distance: 5.7
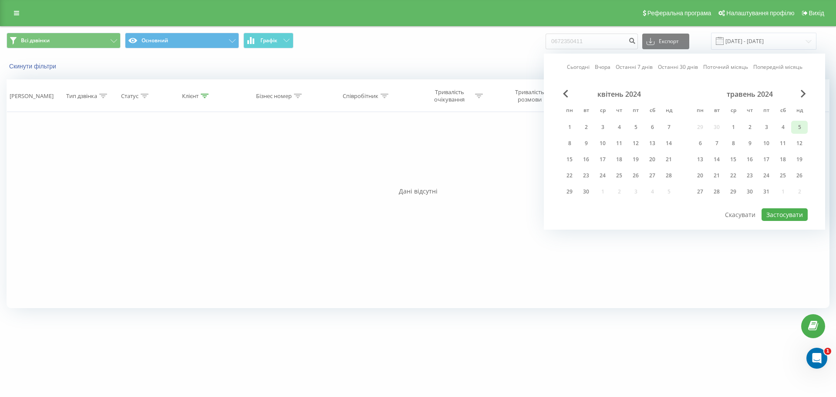
click at [794, 118] on div "[DATE] пн вт ср чт пт сб нд 29 30 1 2 3 4 5 6 7 8 9 10 11 12 13 14 15 16 17 18 …" at bounding box center [750, 145] width 116 height 111
drag, startPoint x: 795, startPoint y: 121, endPoint x: 796, endPoint y: 141, distance: 19.6
click at [796, 123] on div "5" at bounding box center [799, 127] width 17 height 13
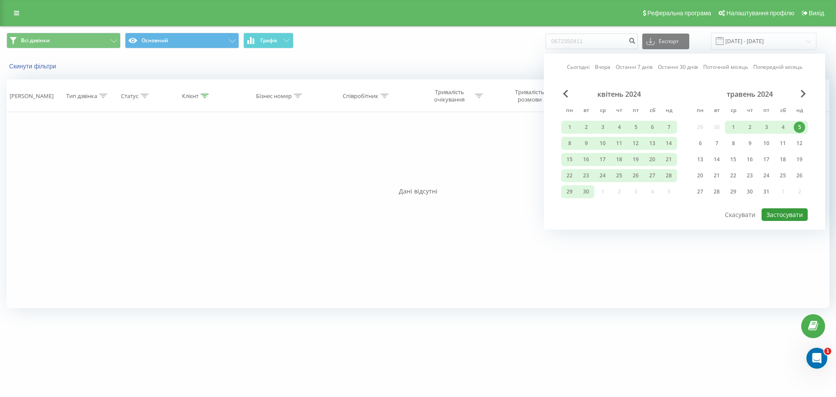
click at [789, 215] on button "Застосувати" at bounding box center [784, 214] width 46 height 13
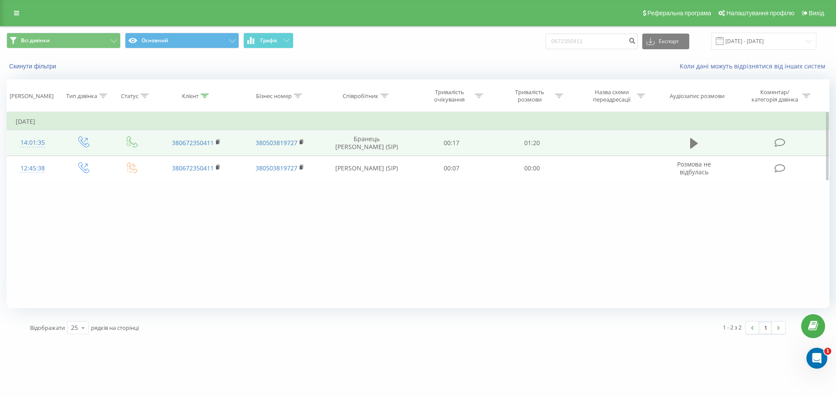
click at [697, 145] on icon at bounding box center [694, 143] width 8 height 12
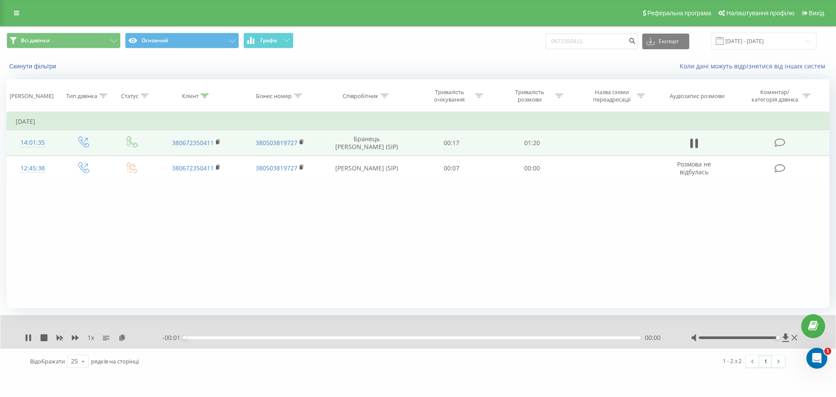
drag, startPoint x: 739, startPoint y: 337, endPoint x: 666, endPoint y: 344, distance: 73.5
click at [786, 343] on div "1 x - 00:01 00:00 00:00" at bounding box center [417, 332] width 835 height 34
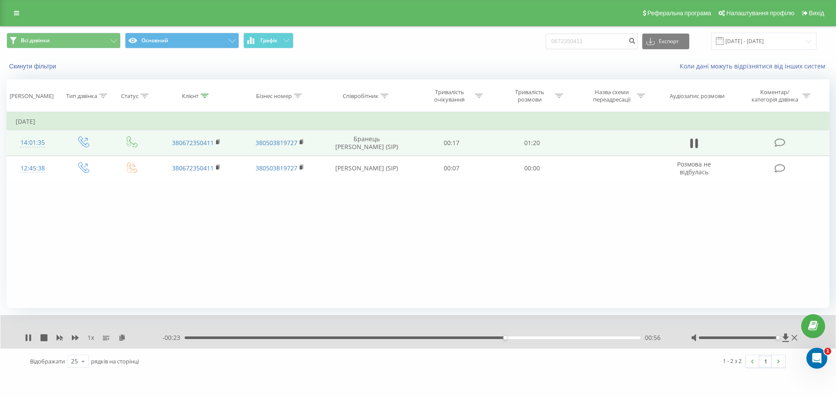
click at [795, 338] on icon at bounding box center [794, 337] width 6 height 7
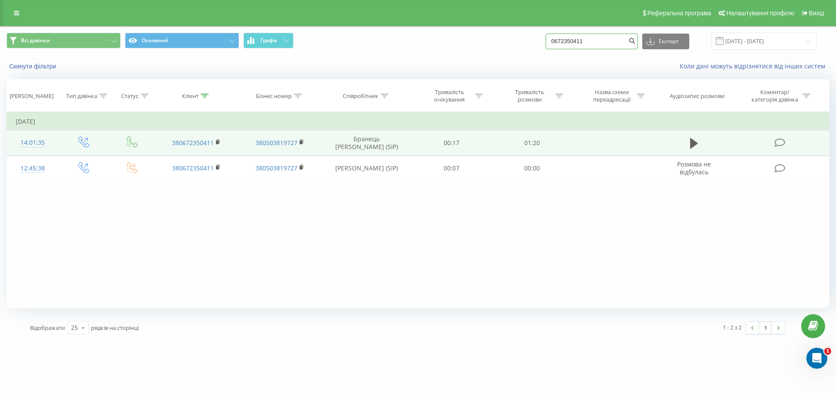
drag, startPoint x: 593, startPoint y: 42, endPoint x: 489, endPoint y: 41, distance: 103.6
click at [489, 41] on div "Всі дзвінки Основний Графік 0672350411 Експорт .csv .xls .xlsx 01.01.2024 - 05.…" at bounding box center [418, 41] width 823 height 17
click at [747, 40] on input "01.01.2024 - 05.05.2024" at bounding box center [763, 41] width 105 height 17
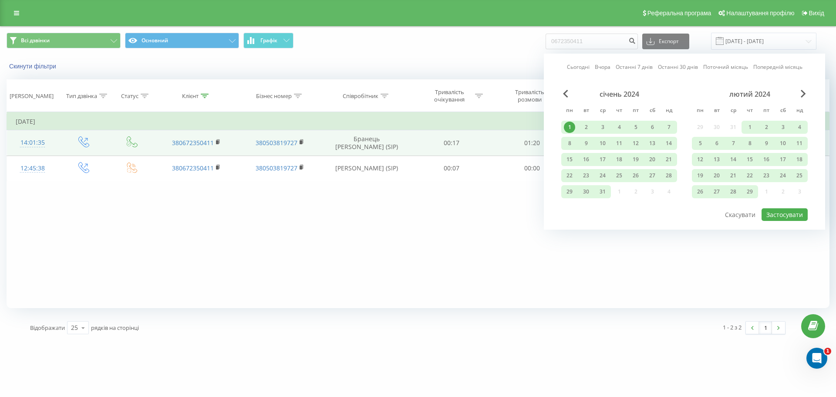
click at [791, 64] on link "Попередній місяць" at bounding box center [777, 67] width 49 height 8
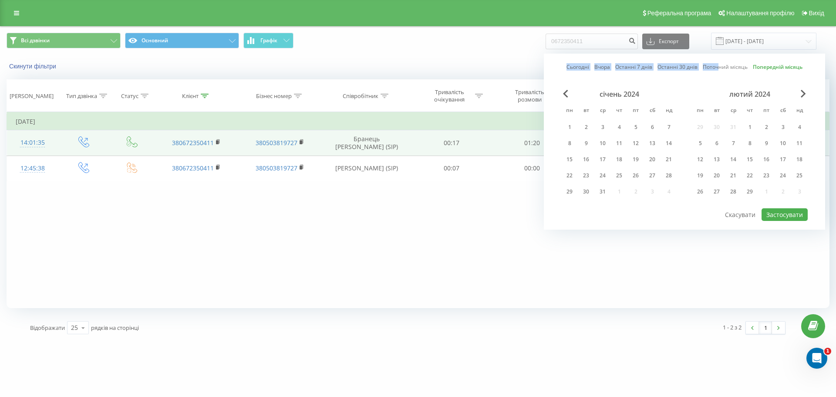
click at [721, 67] on div "Сьогодні Вчора Останні 7 днів Останні 30 днів Поточний місяць Попередній місяць…" at bounding box center [684, 142] width 281 height 176
click at [726, 67] on link "Поточний місяць" at bounding box center [725, 67] width 45 height 8
drag, startPoint x: 788, startPoint y: 213, endPoint x: 657, endPoint y: 202, distance: 131.6
click at [788, 213] on button "Застосувати" at bounding box center [784, 214] width 46 height 13
type input "01.09.2025 - 30.09.2025"
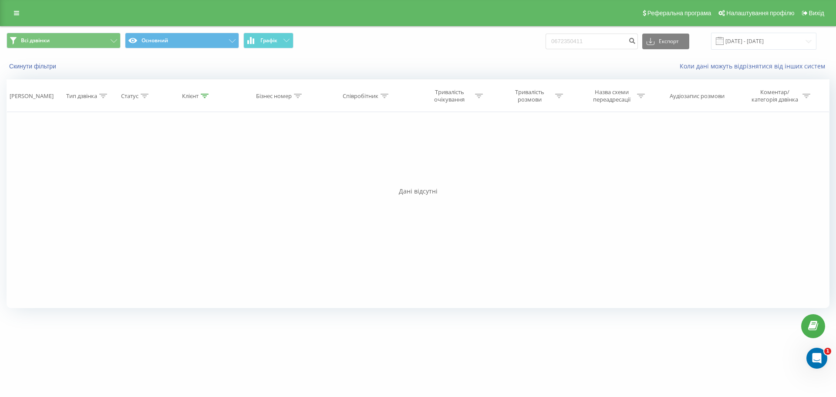
drag, startPoint x: 386, startPoint y: 94, endPoint x: 389, endPoint y: 125, distance: 31.9
click at [385, 94] on icon at bounding box center [385, 96] width 8 height 4
click at [373, 160] on input "text" at bounding box center [366, 158] width 77 height 15
type input "майорова"
click button "OK" at bounding box center [385, 175] width 37 height 11
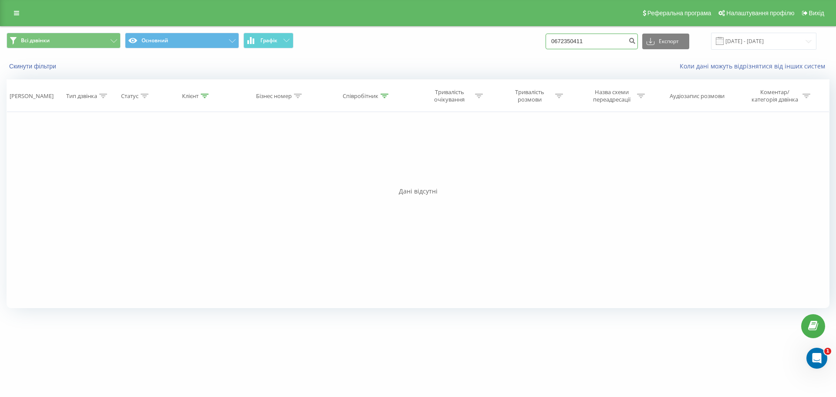
click at [587, 44] on input "0672350411" at bounding box center [592, 42] width 92 height 16
type input "067235041"
drag, startPoint x: 563, startPoint y: 44, endPoint x: 478, endPoint y: 43, distance: 85.3
click at [475, 44] on div "Всі дзвінки Основний Графік 067235041 Експорт .csv .xls .xlsx 01.09.2025 - 30.0…" at bounding box center [418, 41] width 823 height 17
click at [569, 39] on input "067235041" at bounding box center [592, 42] width 92 height 16
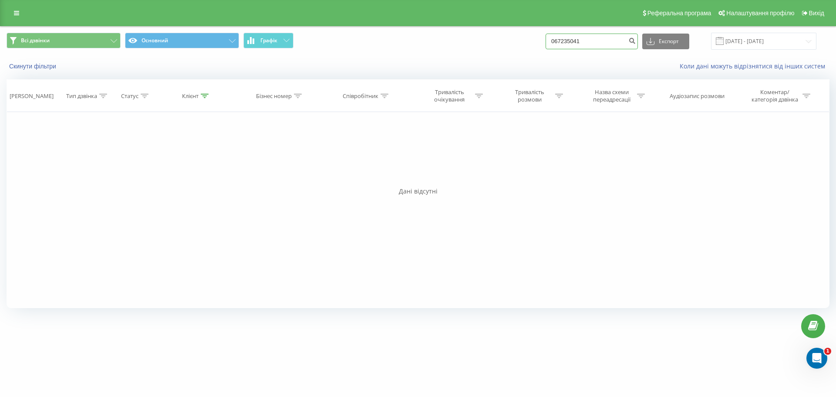
click at [569, 39] on input "067235041" at bounding box center [592, 42] width 92 height 16
click at [202, 97] on icon at bounding box center [205, 96] width 8 height 4
drag, startPoint x: 199, startPoint y: 157, endPoint x: 117, endPoint y: 149, distance: 82.7
click at [113, 152] on div "Фільтрувати за умовою Дорівнює Введіть значення Скасувати OK Фільтрувати за умо…" at bounding box center [418, 210] width 823 height 196
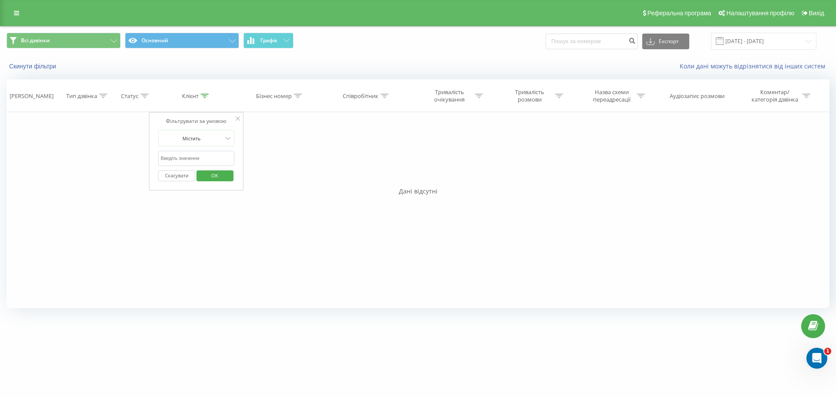
drag, startPoint x: 36, startPoint y: 59, endPoint x: 36, endPoint y: 66, distance: 6.5
click at [36, 60] on div "Скинути фільтри Коли дані можуть відрізнятися вiд інших систем" at bounding box center [417, 66] width 835 height 21
click at [36, 66] on button "Скинути фільтри" at bounding box center [34, 66] width 54 height 8
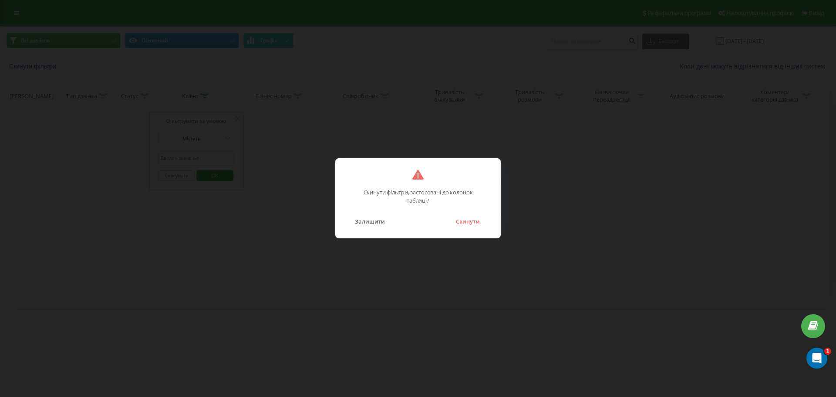
click at [476, 224] on button "Скинути" at bounding box center [467, 221] width 33 height 11
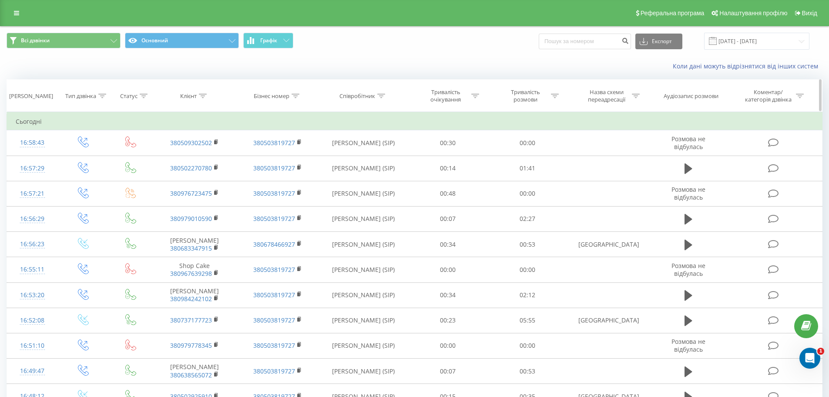
click at [379, 94] on icon at bounding box center [381, 96] width 8 height 4
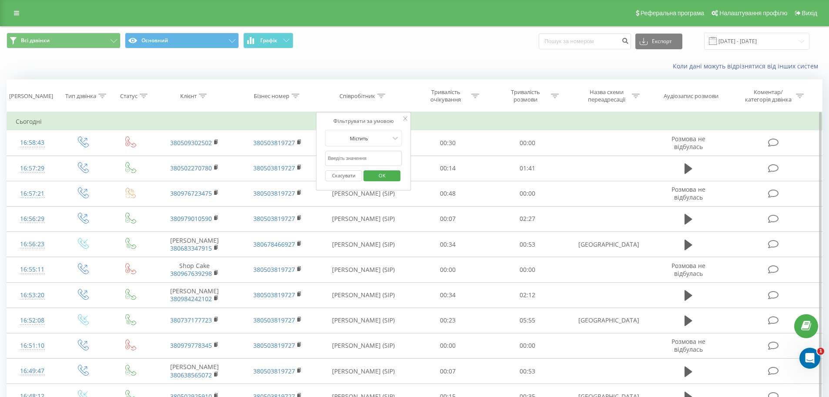
click at [354, 158] on input "text" at bounding box center [363, 158] width 77 height 15
click button "OK" at bounding box center [382, 175] width 37 height 11
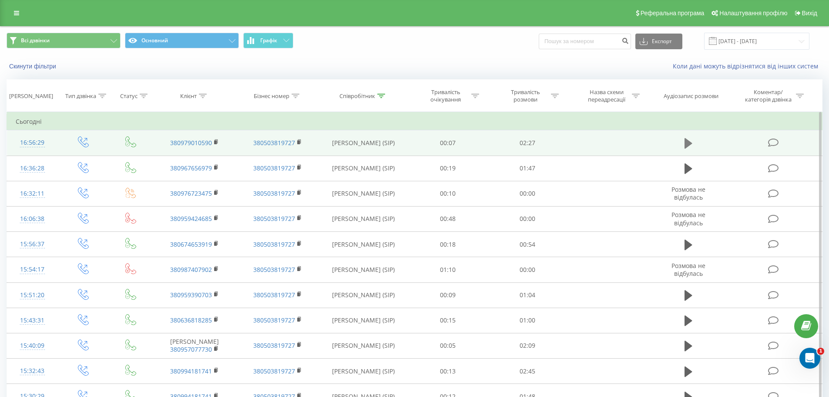
click at [691, 143] on icon at bounding box center [689, 143] width 8 height 10
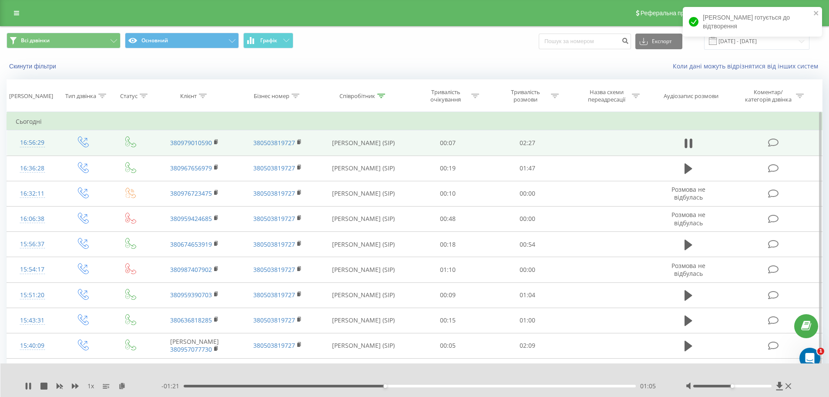
click at [712, 122] on td "Сьогодні" at bounding box center [415, 121] width 816 height 17
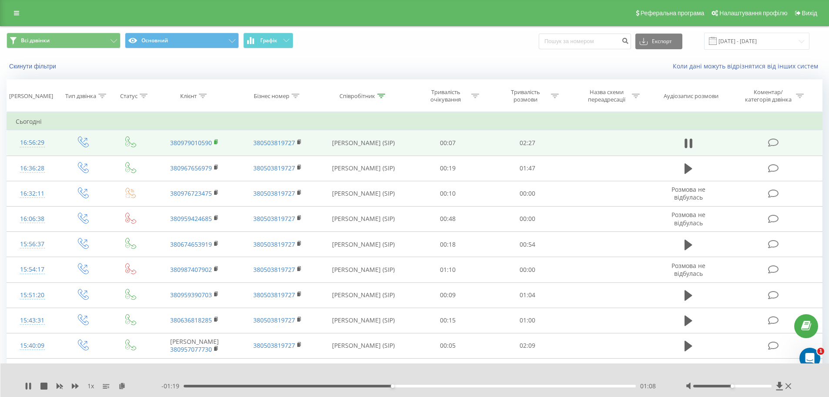
click at [217, 139] on icon at bounding box center [216, 142] width 5 height 6
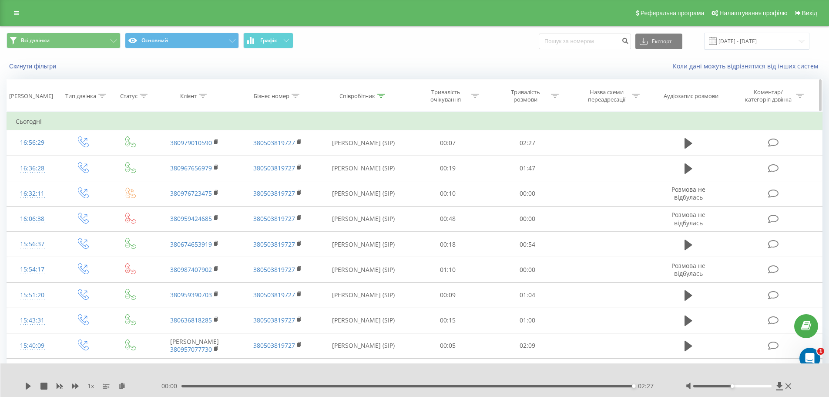
click at [381, 94] on icon at bounding box center [381, 96] width 8 height 4
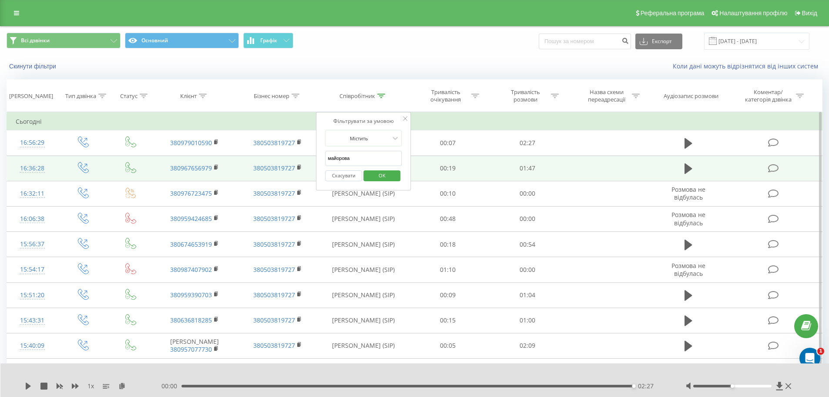
drag, startPoint x: 353, startPoint y: 158, endPoint x: 261, endPoint y: 156, distance: 91.9
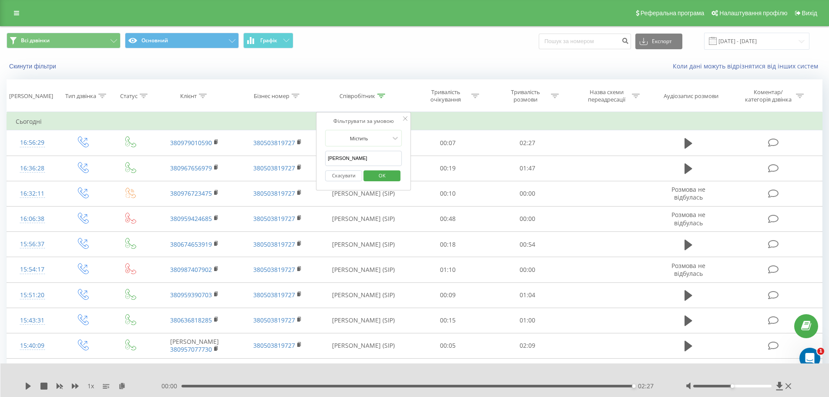
type input "Юшко"
drag, startPoint x: 382, startPoint y: 175, endPoint x: 378, endPoint y: 176, distance: 4.4
click at [382, 175] on span "OK" at bounding box center [382, 174] width 24 height 13
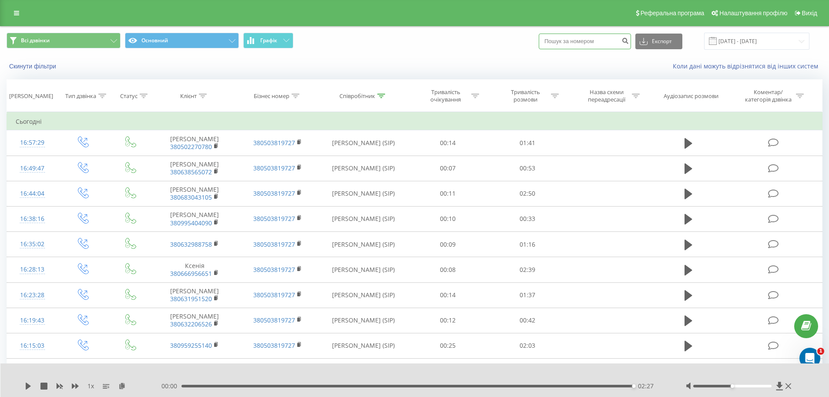
click at [589, 42] on input at bounding box center [585, 42] width 92 height 16
paste input "+380638565072"
drag, startPoint x: 562, startPoint y: 40, endPoint x: 520, endPoint y: 42, distance: 41.4
click at [520, 42] on div "Всі дзвінки Основний Графік +380638565072 Експорт .csv .xls .xlsx 22.06.2025 - …" at bounding box center [415, 41] width 816 height 17
type input "0638565072"
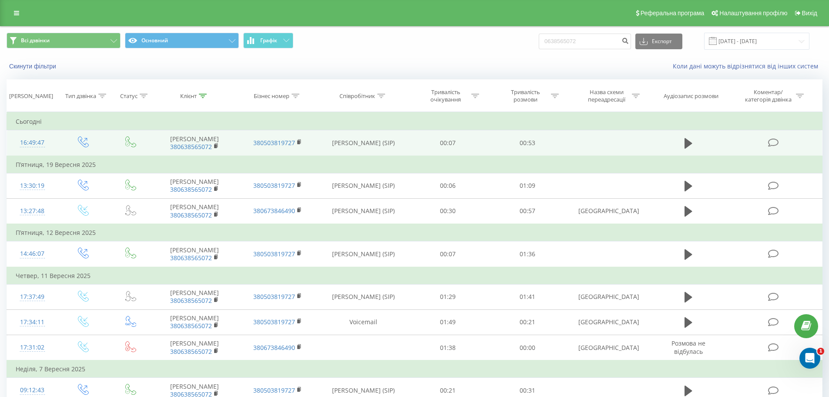
drag, startPoint x: 689, startPoint y: 142, endPoint x: 696, endPoint y: 130, distance: 14.4
click at [691, 141] on icon at bounding box center [689, 143] width 8 height 12
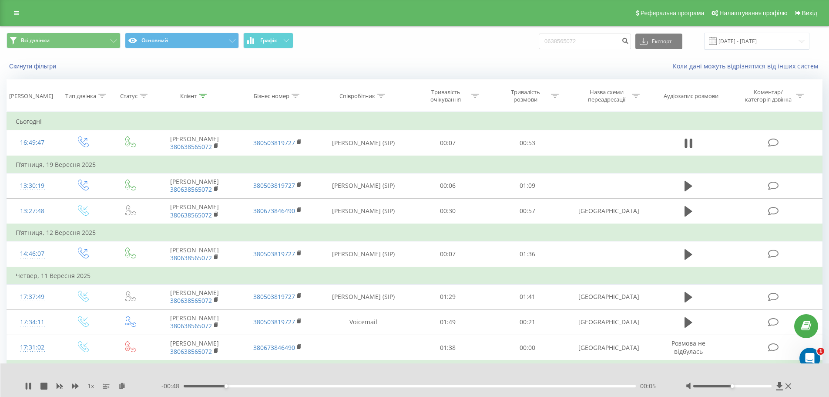
drag, startPoint x: 25, startPoint y: 388, endPoint x: 34, endPoint y: 378, distance: 13.9
click at [27, 387] on icon at bounding box center [28, 385] width 7 height 7
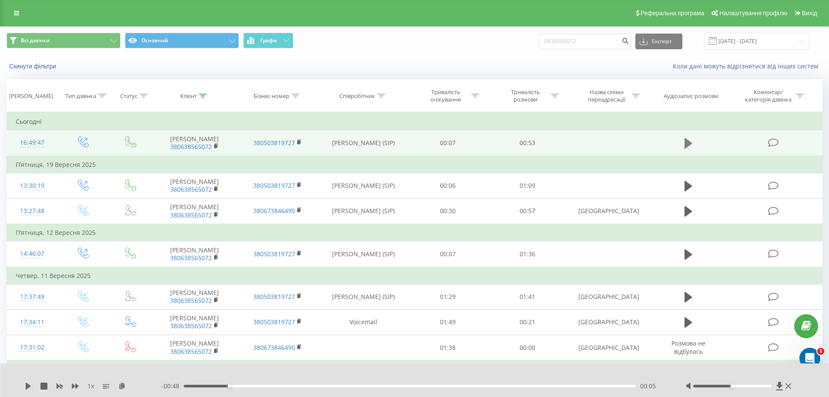
click at [687, 144] on icon at bounding box center [689, 143] width 8 height 10
drag, startPoint x: 737, startPoint y: 386, endPoint x: 356, endPoint y: 370, distance: 381.7
click at [775, 385] on div at bounding box center [740, 385] width 108 height 9
click at [199, 386] on div "- 00:44 00:08 00:08" at bounding box center [413, 385] width 503 height 9
drag, startPoint x: 212, startPoint y: 385, endPoint x: 125, endPoint y: 381, distance: 87.2
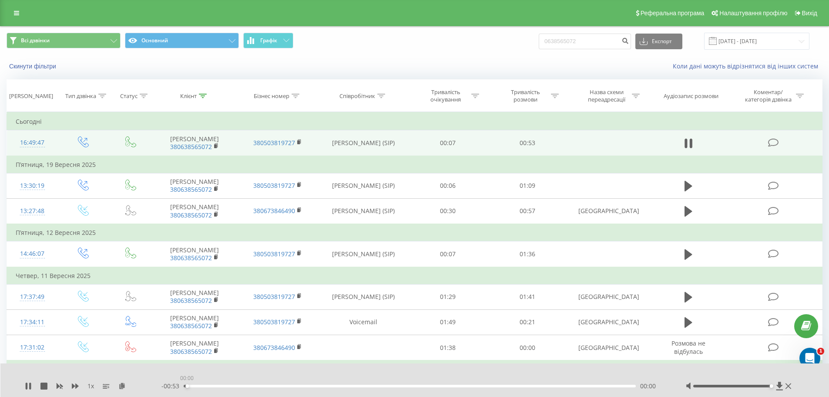
click at [126, 381] on div "1 x - 00:53 00:00 00:00" at bounding box center [414, 380] width 829 height 34
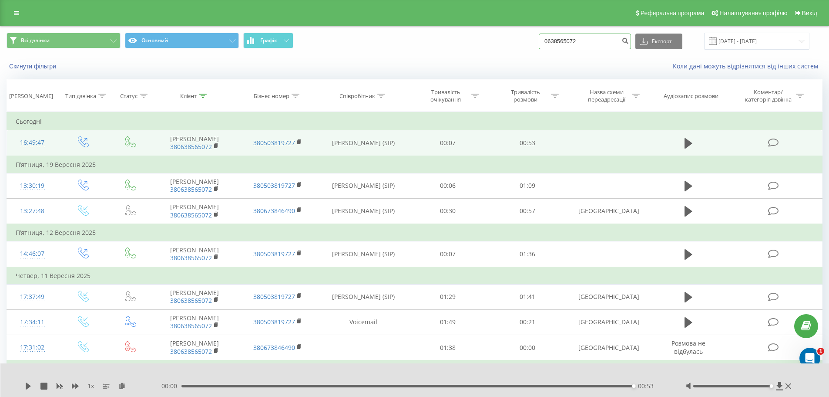
drag, startPoint x: 590, startPoint y: 43, endPoint x: 425, endPoint y: 41, distance: 165.0
click at [421, 43] on div "Всі дзвінки Основний Графік 0638565072 Експорт .csv .xls .xlsx 22.06.2025 - 22.…" at bounding box center [415, 41] width 816 height 17
paste input "+380631951520"
drag, startPoint x: 482, startPoint y: 46, endPoint x: 461, endPoint y: 47, distance: 20.9
click at [459, 47] on div "Всі дзвінки Основний Графік +380631951520 Експорт .csv .xls .xlsx 22.06.2025 - …" at bounding box center [415, 41] width 816 height 17
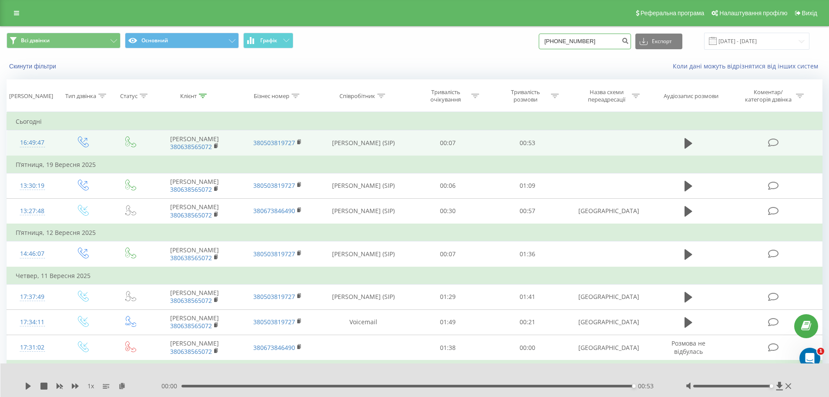
type input "0631951520"
